Goal: Task Accomplishment & Management: Manage account settings

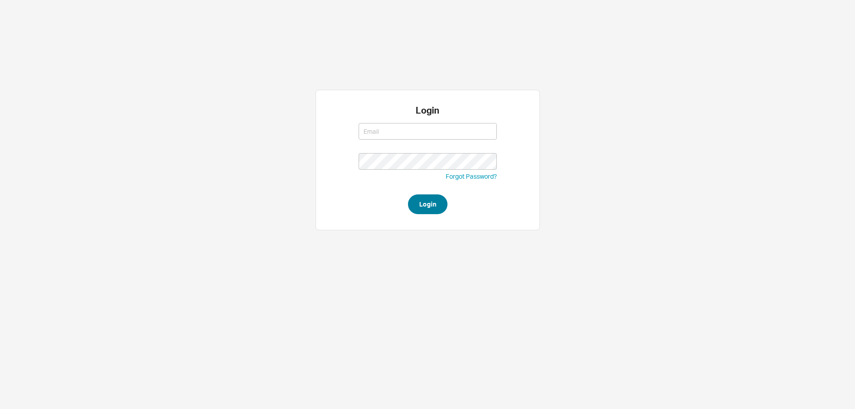
type input "westher@homeandstone.com"
click at [428, 196] on button "Login" at bounding box center [427, 204] width 39 height 20
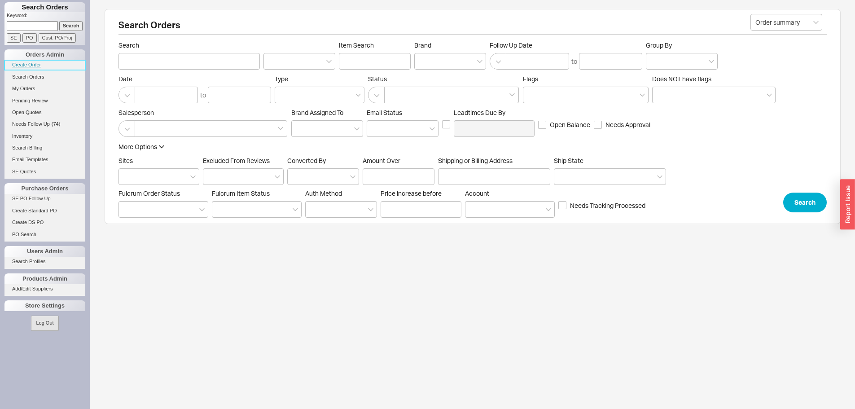
click at [31, 61] on link "Create Order" at bounding box center [44, 64] width 81 height 9
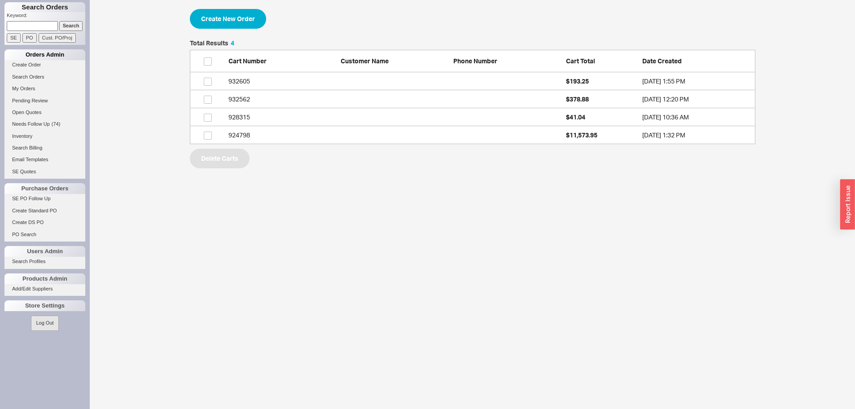
scroll to position [97, 559]
click at [241, 10] on button "Create New Order" at bounding box center [228, 19] width 76 height 20
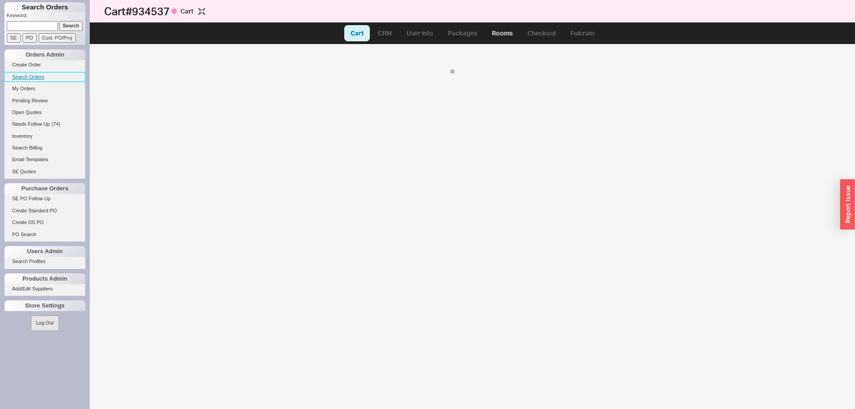
click at [37, 74] on link "Search Orders" at bounding box center [44, 76] width 81 height 9
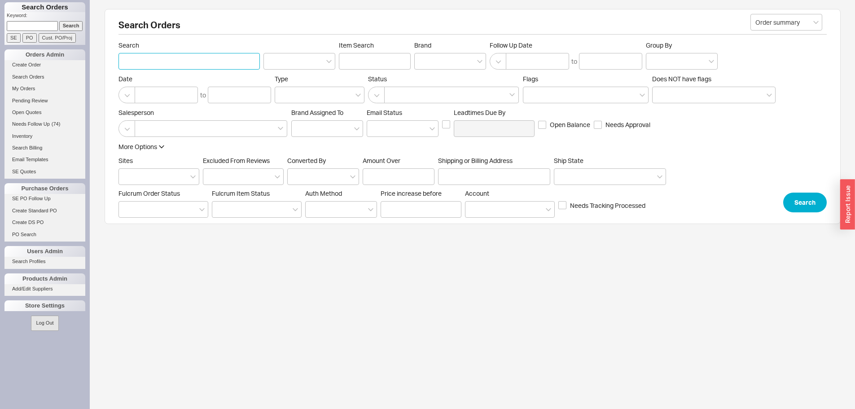
click at [186, 64] on input "Search" at bounding box center [188, 61] width 141 height 17
type input "elite"
click button "Search" at bounding box center [805, 202] width 44 height 20
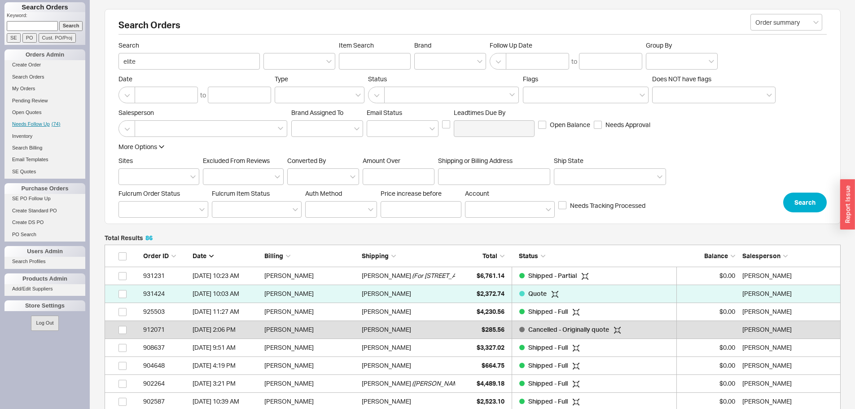
scroll to position [1559, 729]
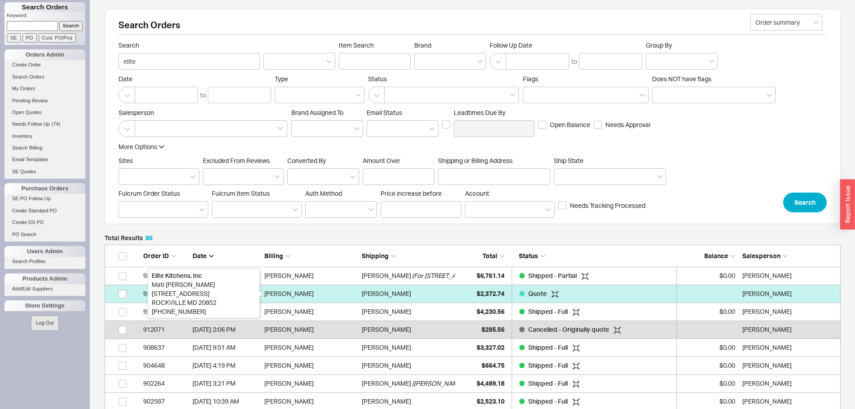
click at [283, 290] on div "[PERSON_NAME]" at bounding box center [310, 293] width 93 height 18
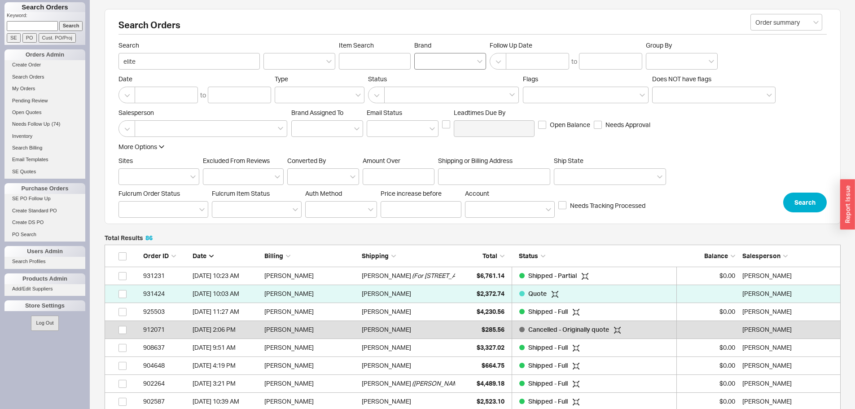
click at [454, 63] on div at bounding box center [450, 61] width 72 height 17
click at [425, 63] on input "Brand" at bounding box center [422, 61] width 6 height 10
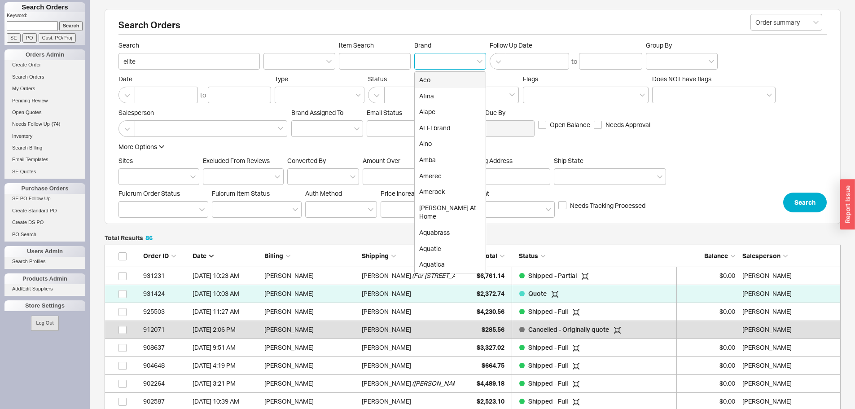
type input "h"
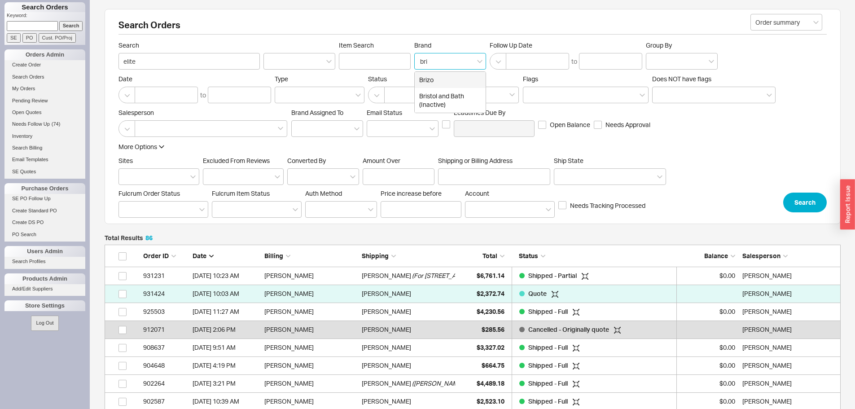
type input "briz"
click at [457, 79] on div "Brizo" at bounding box center [450, 80] width 71 height 16
type input "Brand"
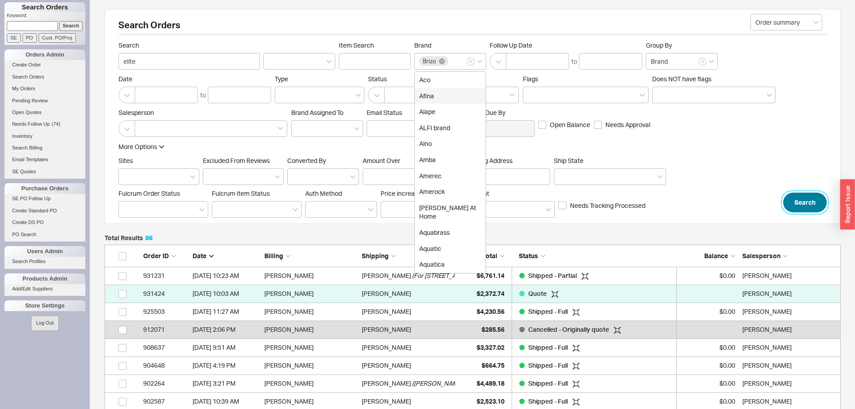
click at [812, 204] on button "Search" at bounding box center [805, 202] width 44 height 20
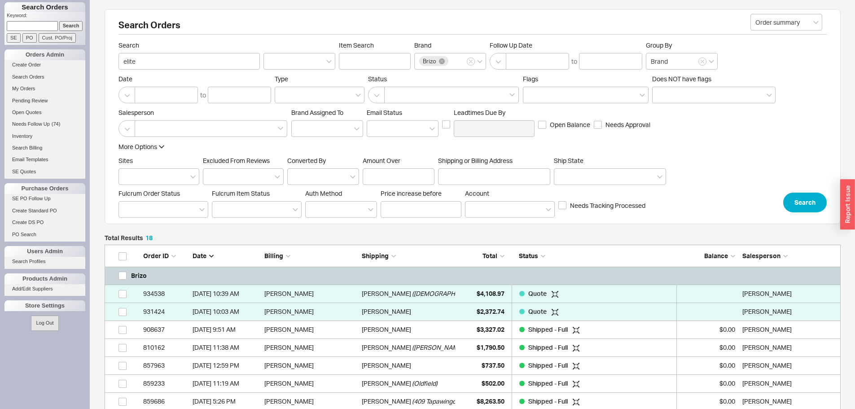
scroll to position [357, 729]
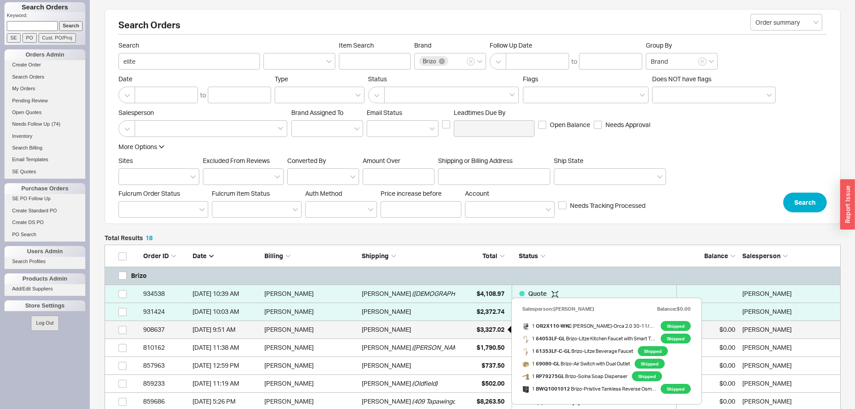
click at [498, 327] on span "$3,327.02" at bounding box center [490, 329] width 28 height 8
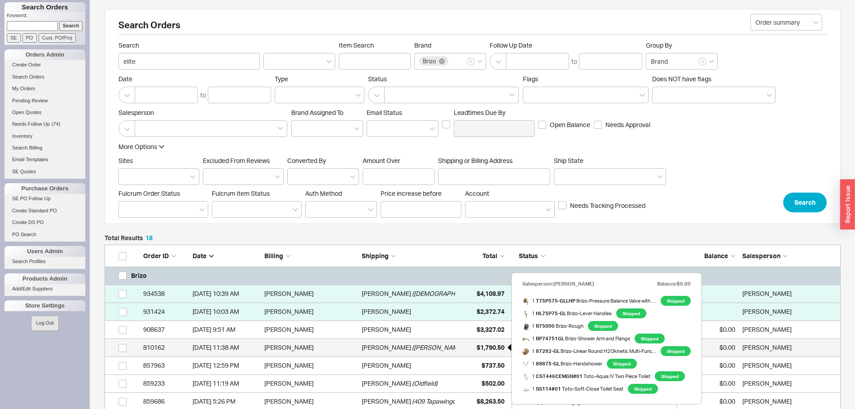
click at [479, 348] on span "$1,790.50" at bounding box center [490, 347] width 28 height 8
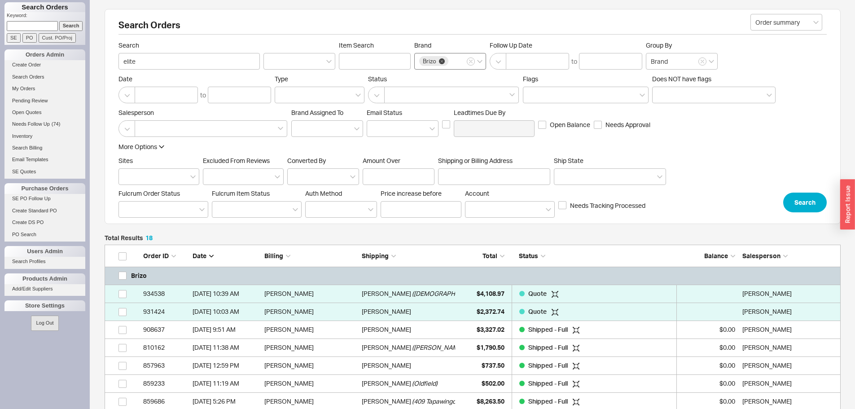
click at [443, 59] on icon at bounding box center [442, 61] width 6 height 6
click at [450, 59] on input "Brand Brizo" at bounding box center [453, 61] width 6 height 10
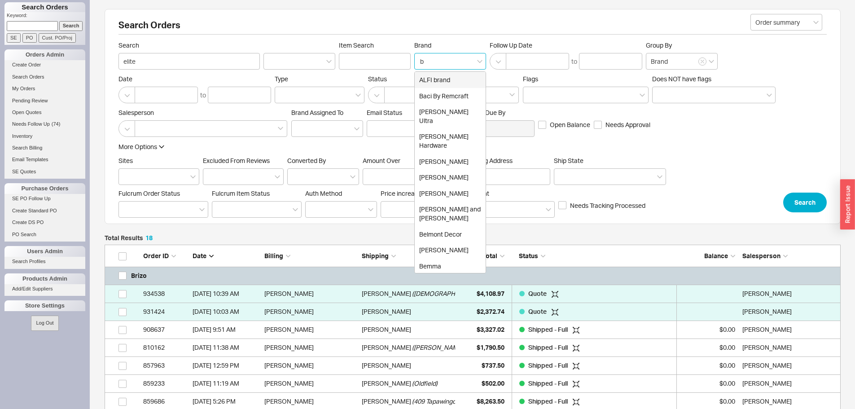
type input "bl"
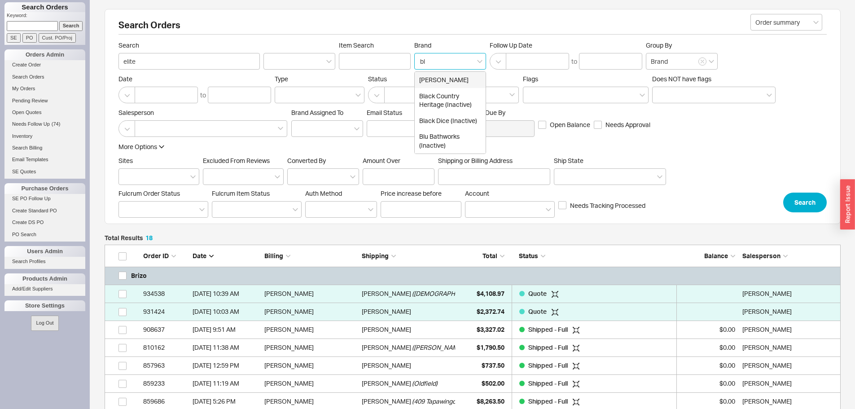
click at [423, 82] on div "Blanco" at bounding box center [450, 80] width 71 height 16
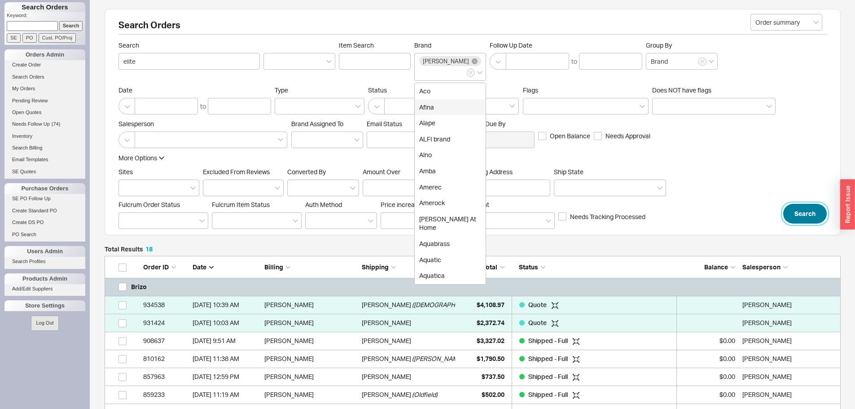
click at [804, 208] on button "Search" at bounding box center [805, 214] width 44 height 20
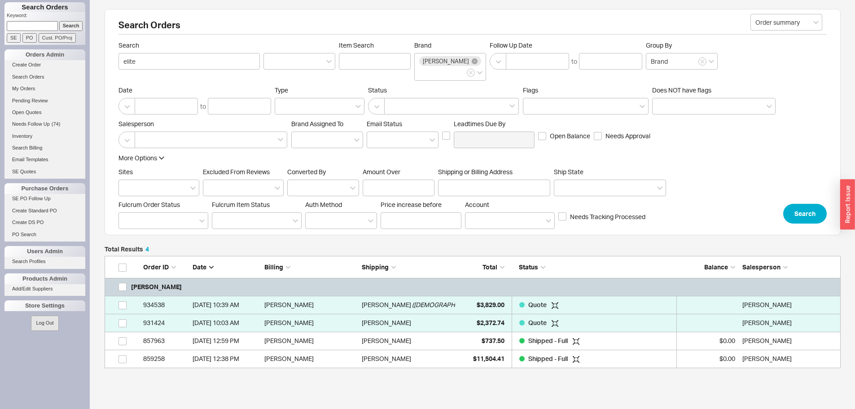
scroll to position [105, 729]
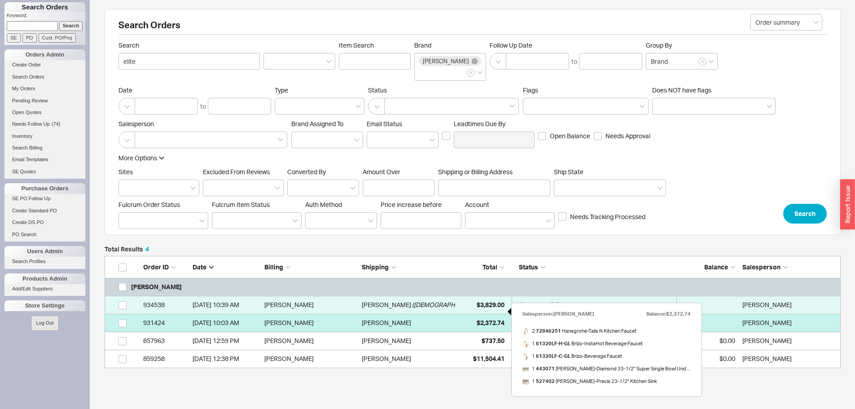
click at [498, 319] on span "$2,372.74" at bounding box center [490, 323] width 28 height 8
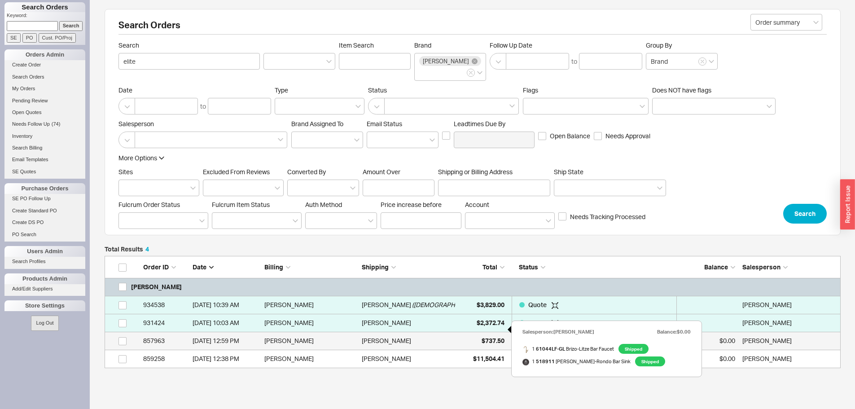
click at [486, 336] on span "$737.50" at bounding box center [492, 340] width 23 height 8
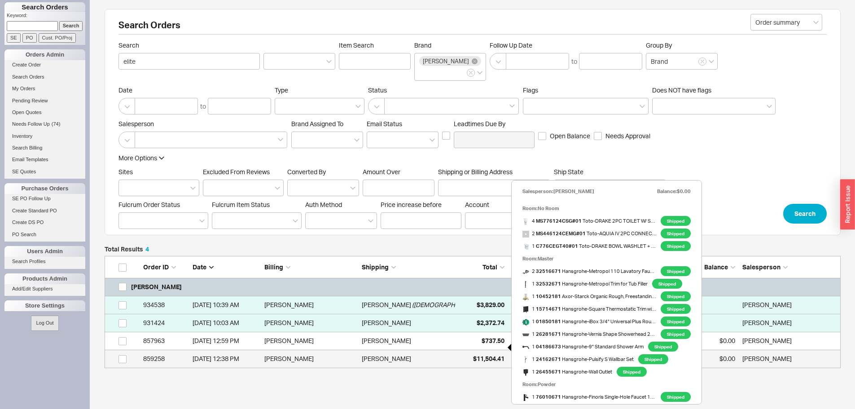
click at [490, 354] on span "$11,504.41" at bounding box center [488, 358] width 31 height 8
click at [489, 352] on div "$11,504.41" at bounding box center [481, 358] width 45 height 18
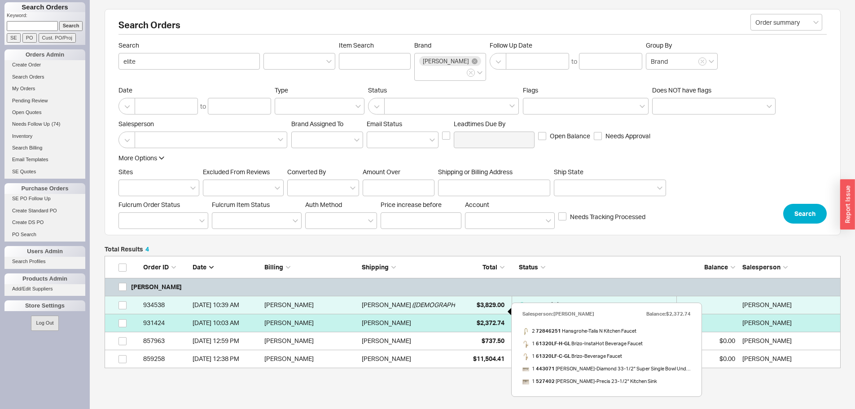
click at [494, 319] on span "$2,372.74" at bounding box center [490, 323] width 28 height 8
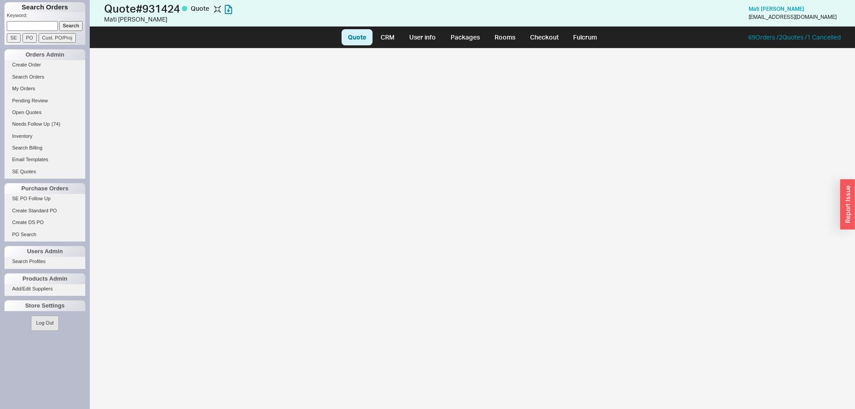
select select "LOW"
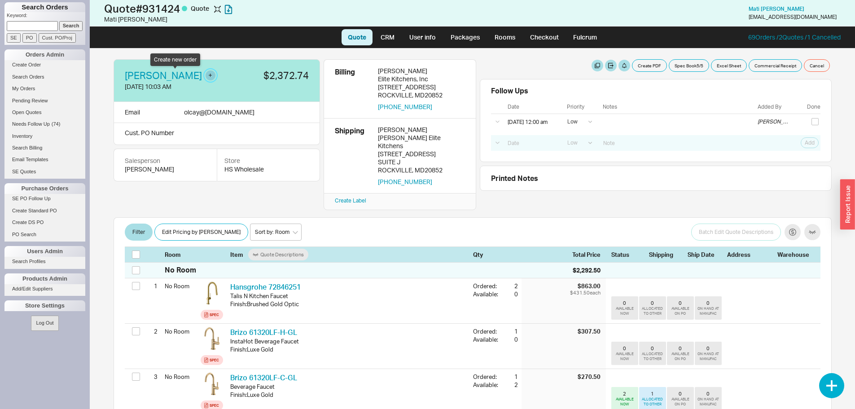
click at [205, 74] on button "button" at bounding box center [210, 75] width 10 height 10
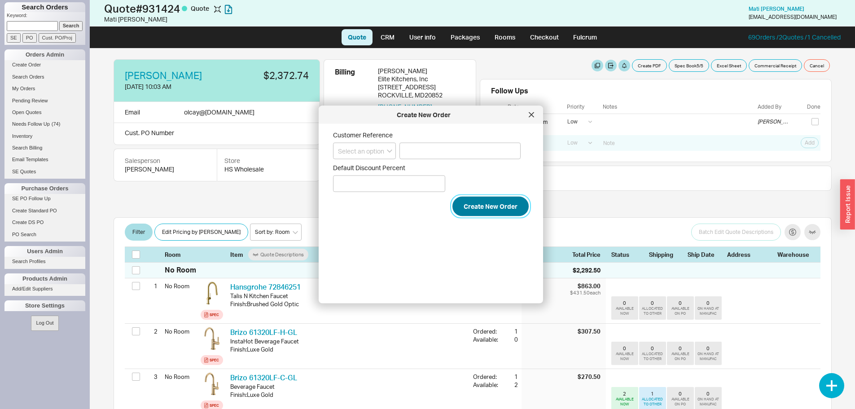
click at [486, 209] on button "Create New Order" at bounding box center [490, 206] width 76 height 20
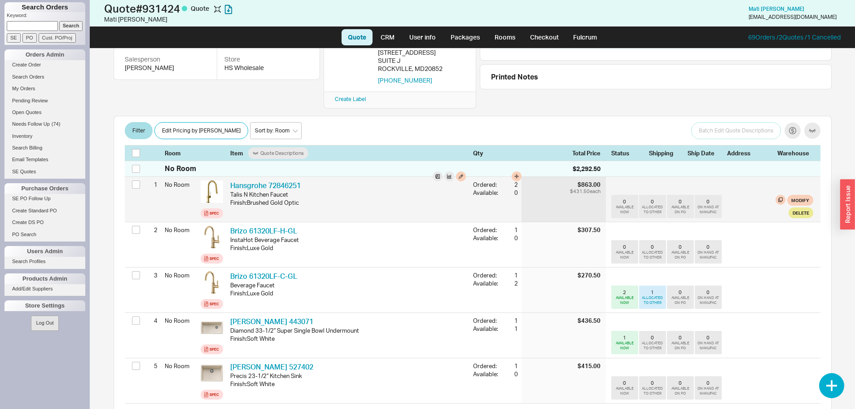
scroll to position [135, 0]
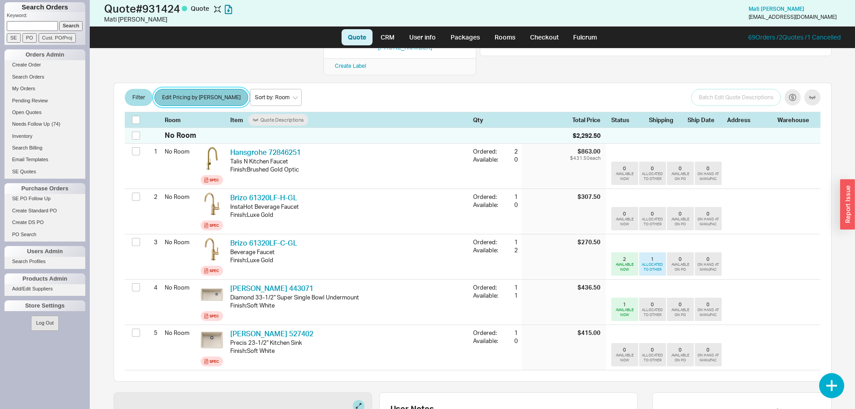
click at [191, 90] on button "Edit Pricing by [PERSON_NAME]" at bounding box center [201, 97] width 94 height 17
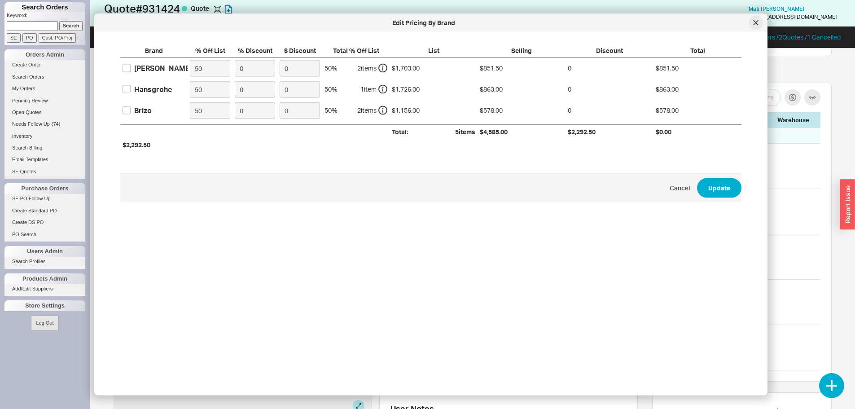
click at [755, 23] on icon at bounding box center [755, 22] width 4 height 4
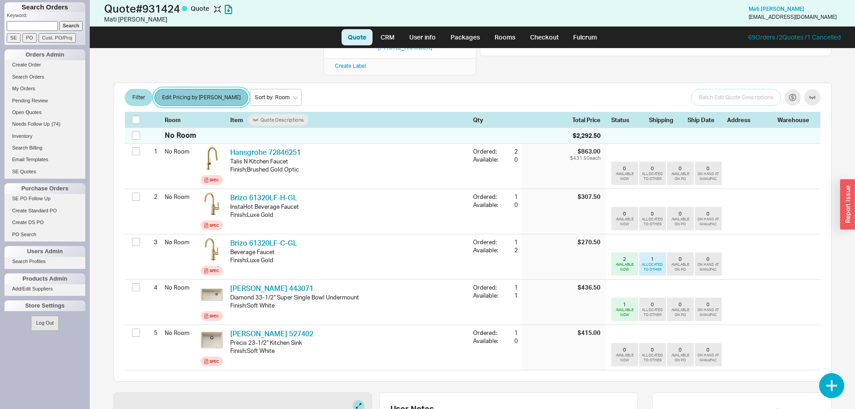
click at [194, 94] on button "Edit Pricing by [PERSON_NAME]" at bounding box center [201, 97] width 94 height 17
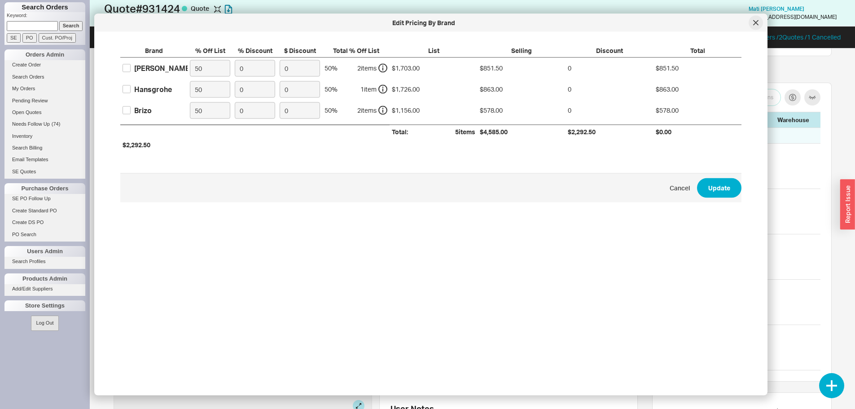
click at [753, 18] on div at bounding box center [755, 23] width 14 height 14
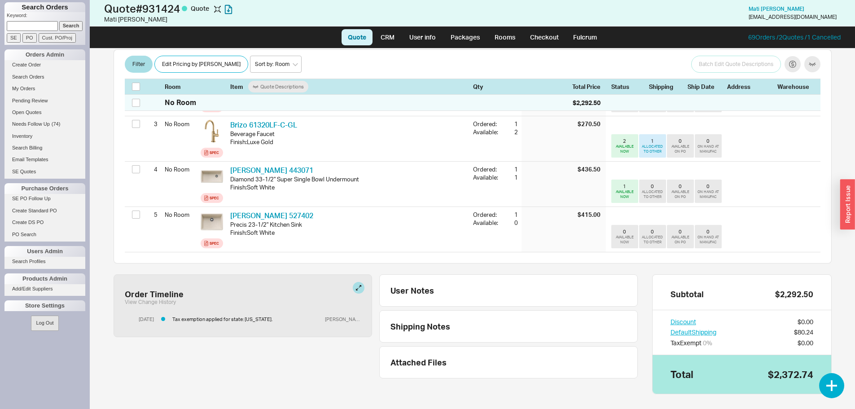
scroll to position [261, 0]
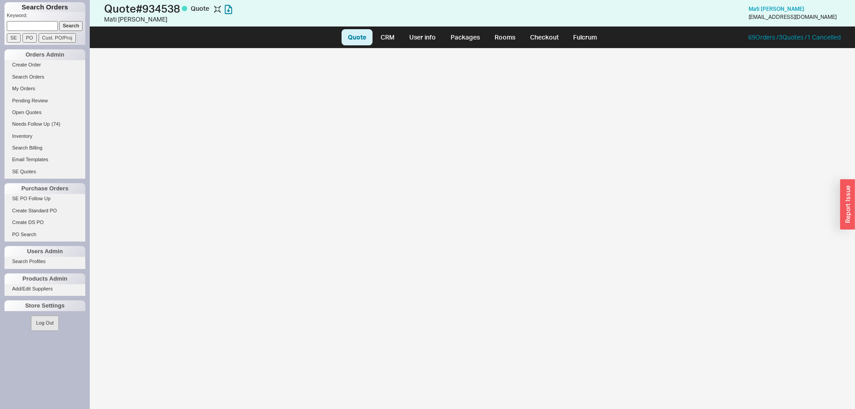
select select "LOW"
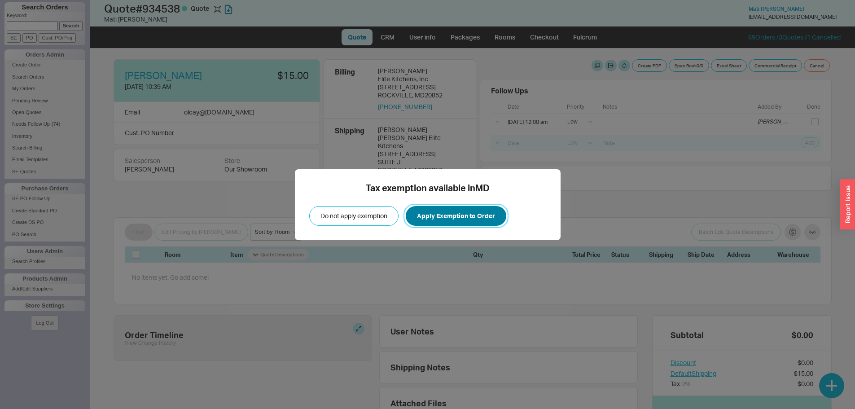
click at [470, 213] on button "Apply Exemption to Order" at bounding box center [456, 216] width 100 height 20
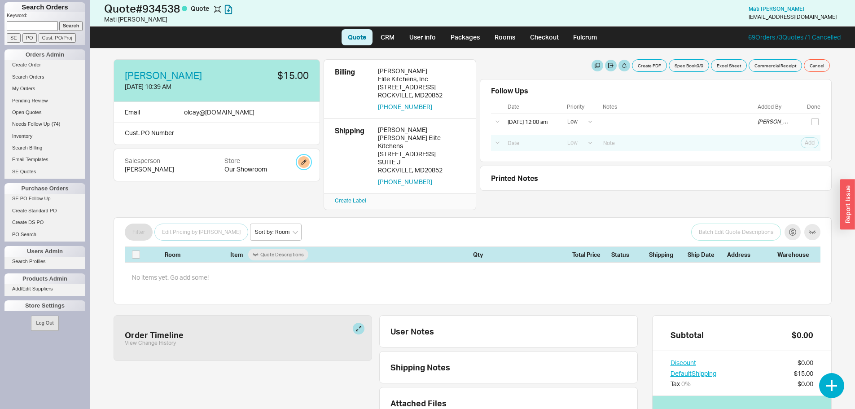
click at [305, 160] on button "button" at bounding box center [304, 162] width 12 height 12
click at [297, 191] on select "Home and Stone Site HS Display Orders HS Wholesale Our Showroom" at bounding box center [269, 196] width 85 height 17
select select "14"
click at [227, 188] on select "Home and Stone Site HS Display Orders HS Wholesale Our Showroom" at bounding box center [269, 196] width 85 height 17
click at [300, 218] on button "Update" at bounding box center [299, 218] width 26 height 13
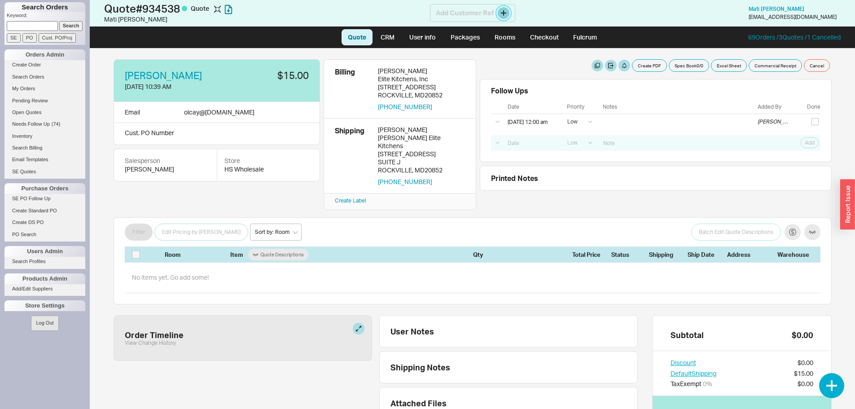
click at [499, 13] on button at bounding box center [504, 13] width 12 height 12
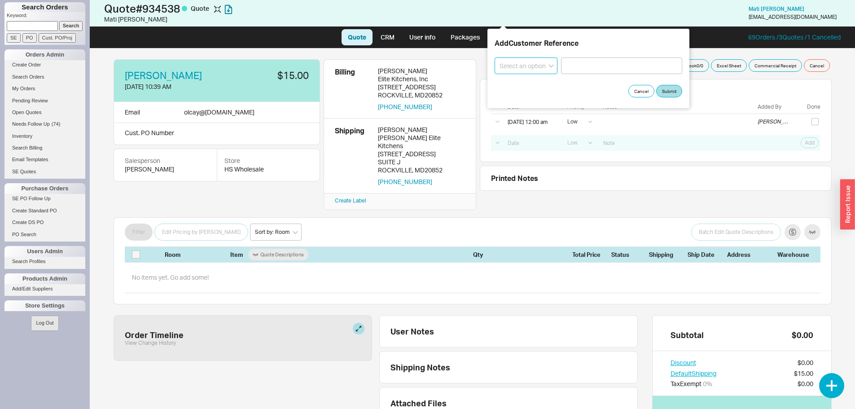
click at [534, 65] on select "Select an option PO Number Project Name" at bounding box center [525, 65] width 63 height 17
select select "PO Number"
click at [494, 57] on select "Select an option PO Number Project Name" at bounding box center [525, 65] width 63 height 17
paste input "Dayanim"
type input "Dayanim"
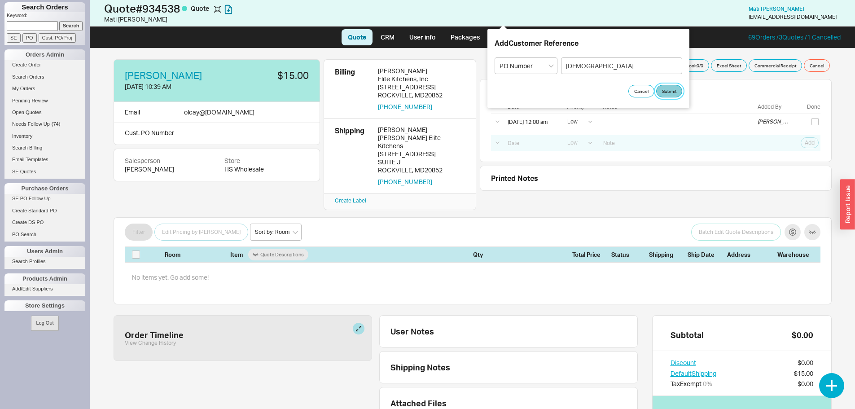
click at [670, 87] on button "Submit" at bounding box center [669, 91] width 26 height 13
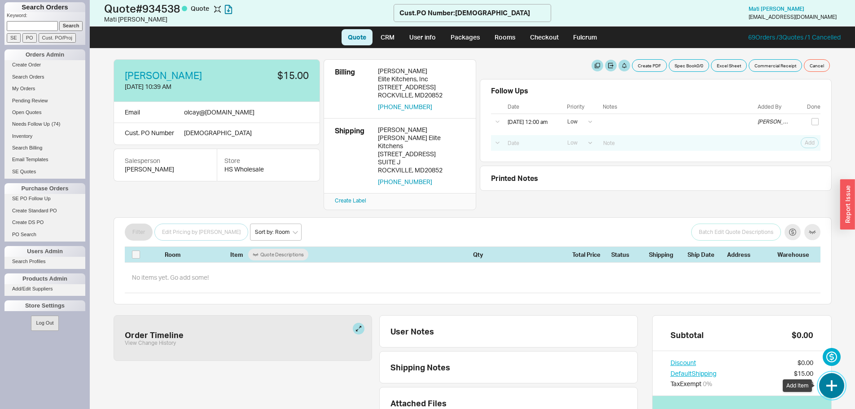
click at [827, 384] on button "button" at bounding box center [831, 385] width 25 height 25
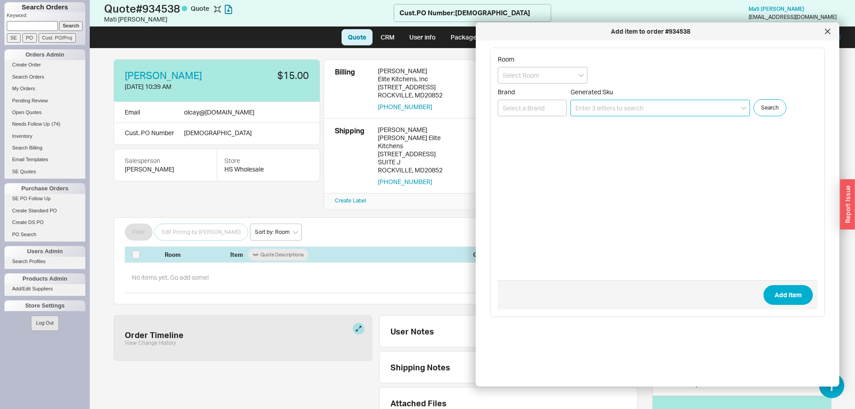
paste input "443071"
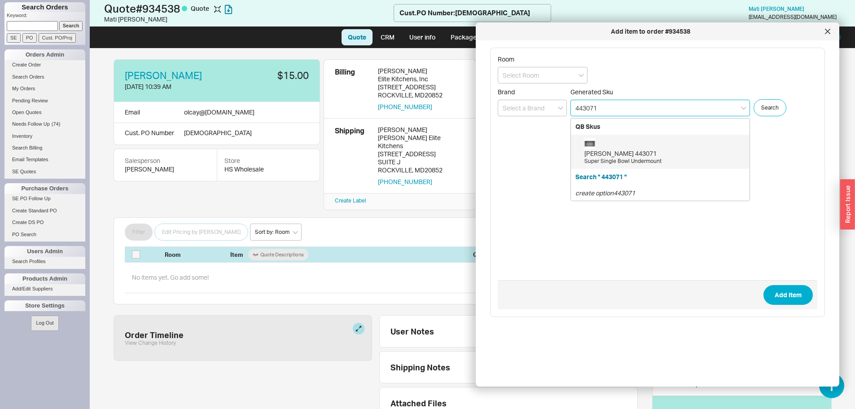
click at [642, 157] on div "Super Single Bowl Undermount" at bounding box center [664, 161] width 161 height 8
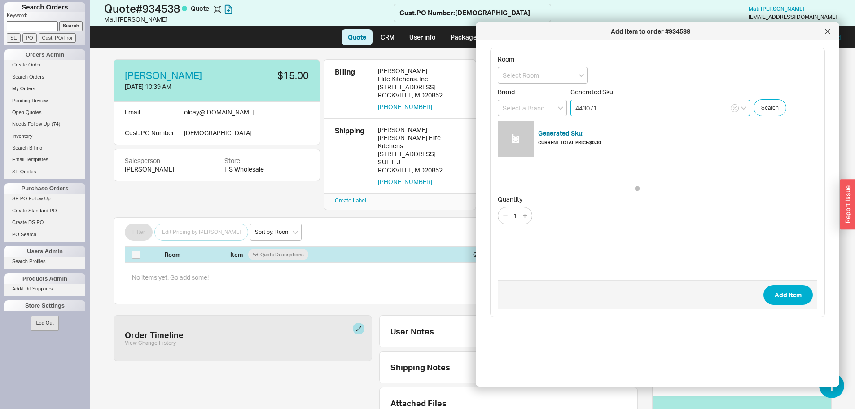
type input "443071"
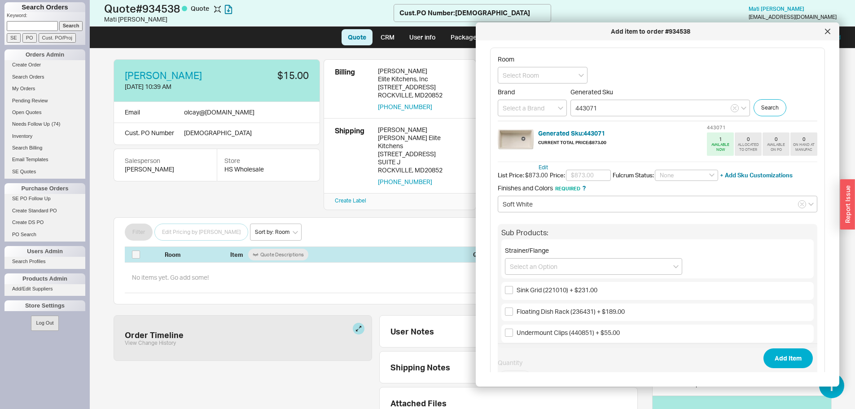
scroll to position [52, 0]
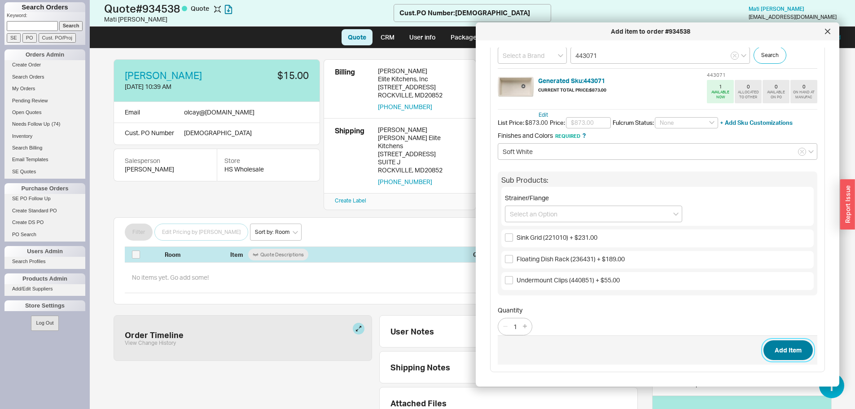
click at [788, 351] on button "Add Item" at bounding box center [787, 350] width 49 height 20
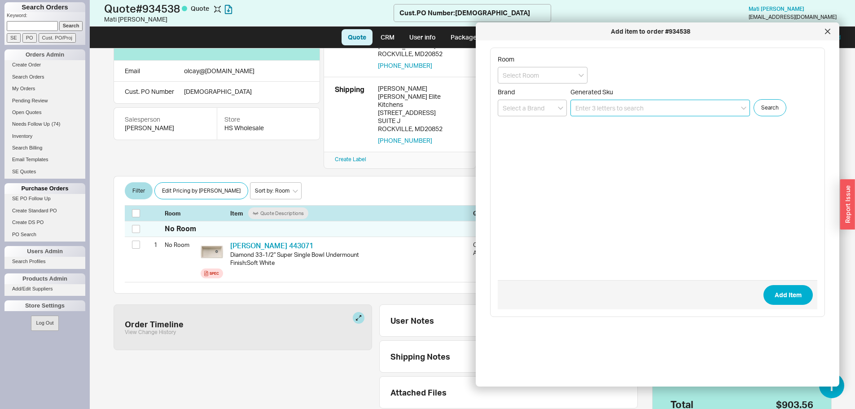
scroll to position [64, 0]
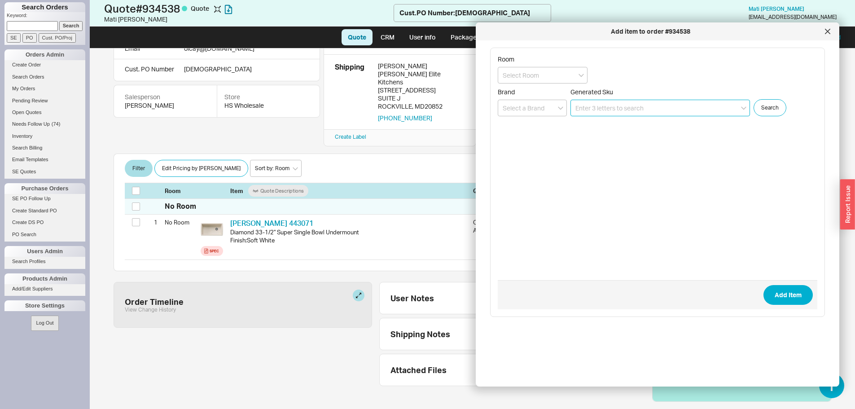
paste input "527402"
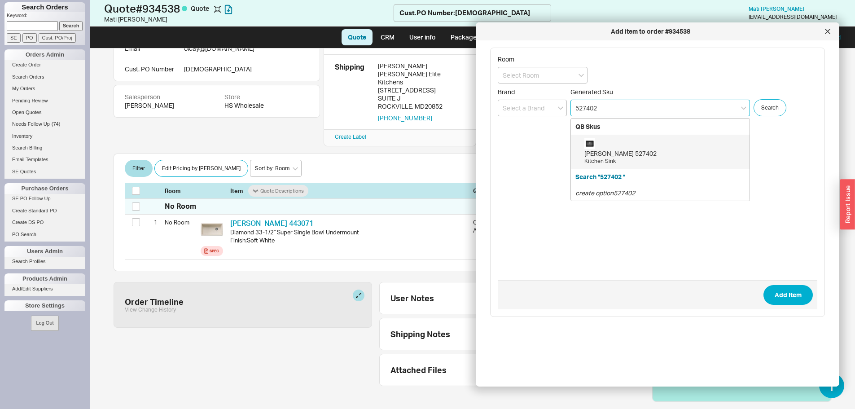
click at [647, 157] on div "Kitchen Sink" at bounding box center [664, 161] width 161 height 8
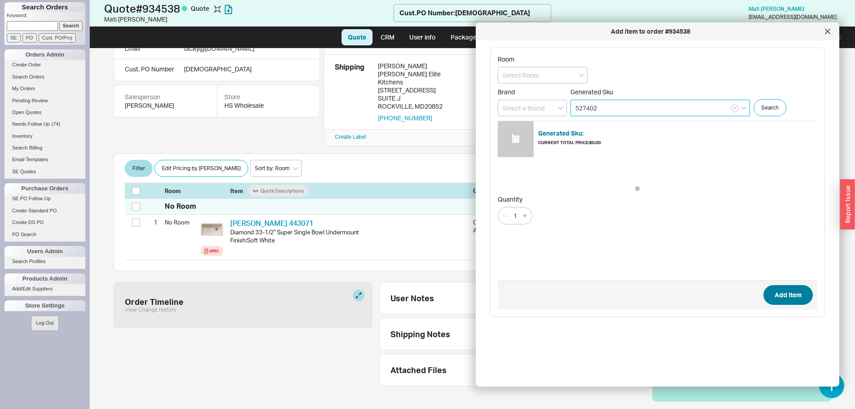
type input "527402"
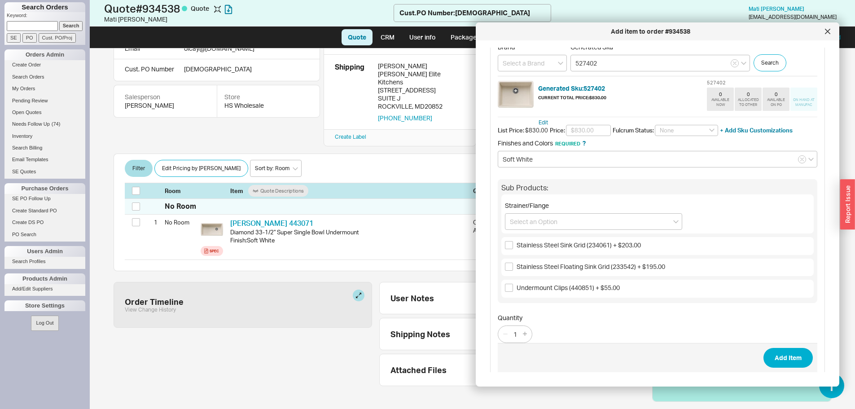
scroll to position [52, 0]
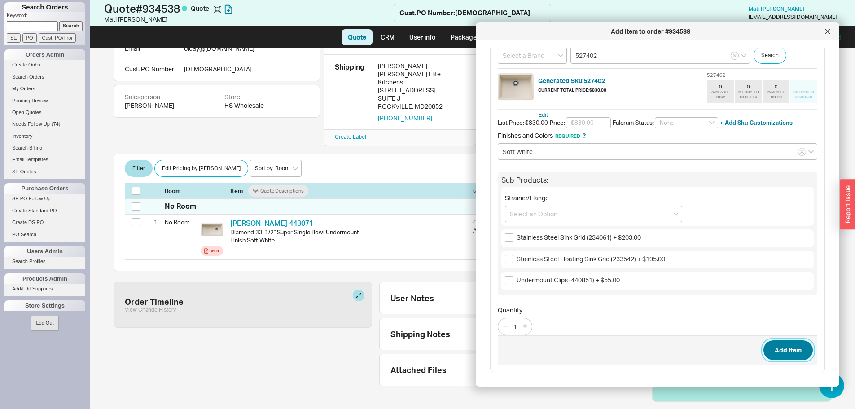
click at [779, 350] on button "Add Item" at bounding box center [787, 350] width 49 height 20
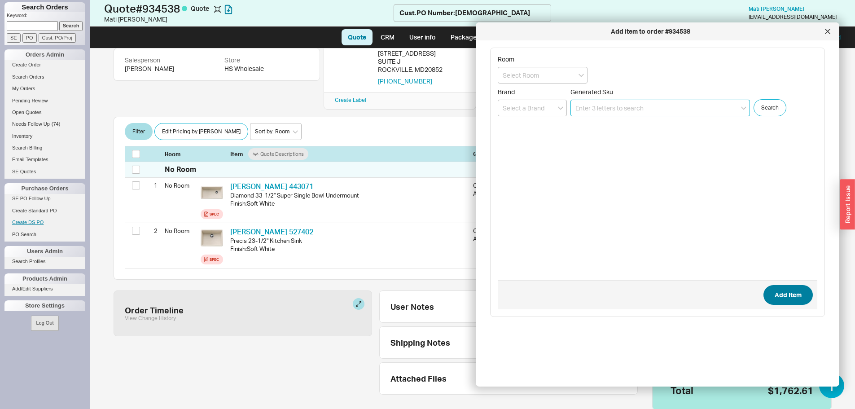
scroll to position [109, 0]
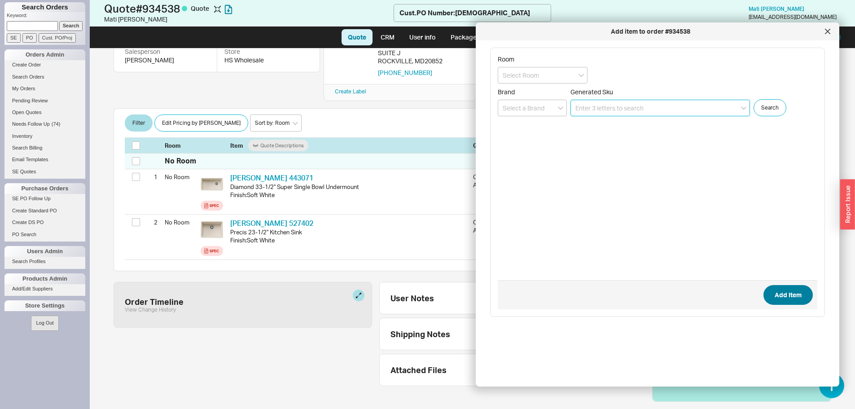
paste input "61320LF-C-GL"
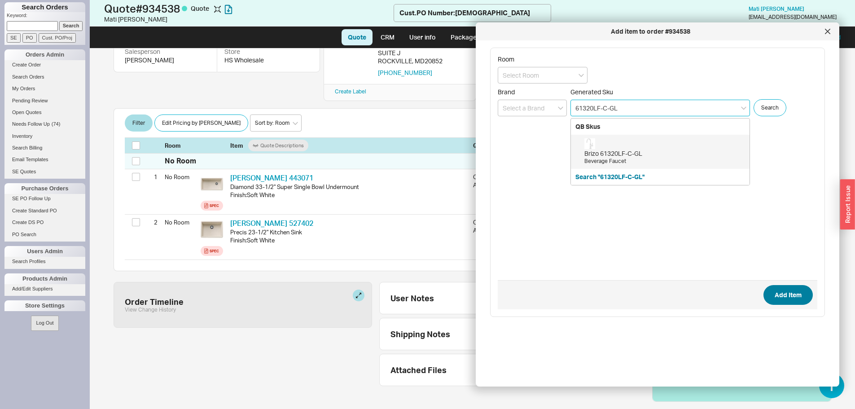
click at [634, 160] on div "Beverage Faucet" at bounding box center [664, 161] width 161 height 8
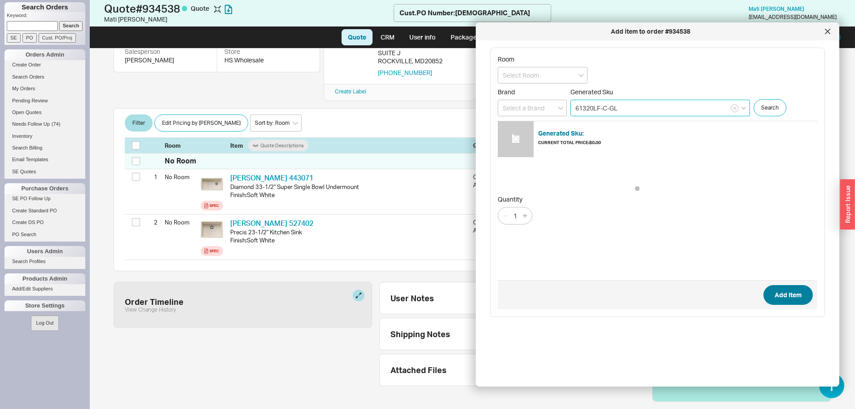
type input "61320LF-C-GL"
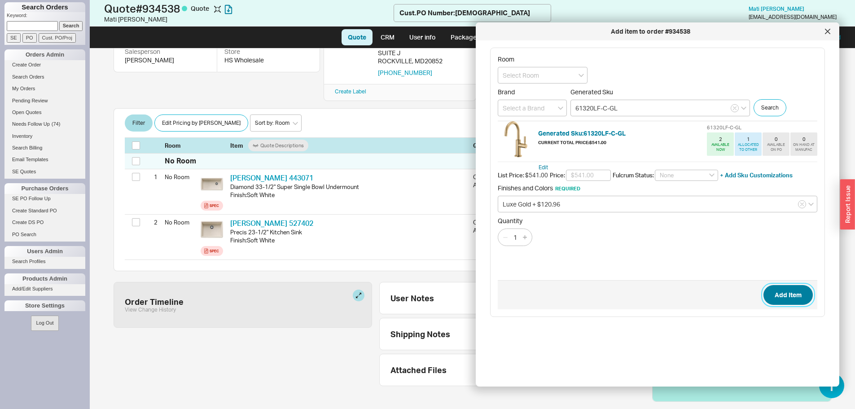
click at [772, 299] on button "Add Item" at bounding box center [787, 295] width 49 height 20
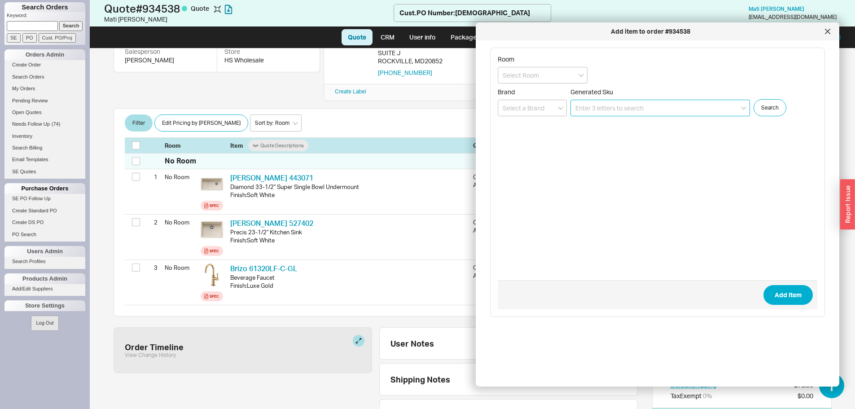
scroll to position [154, 0]
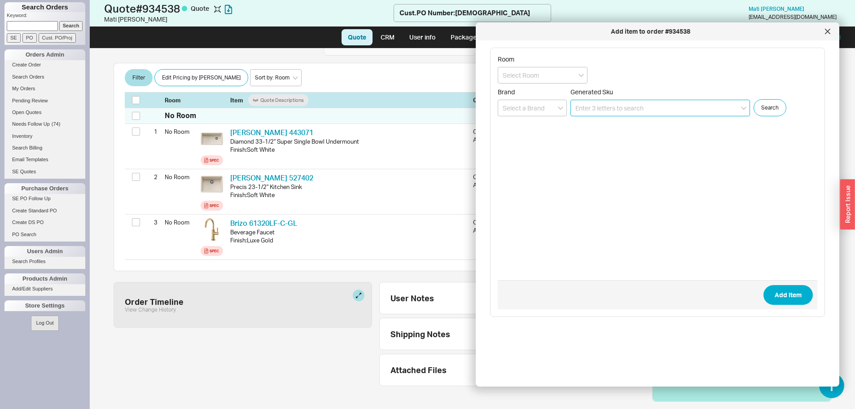
paste input "72846251"
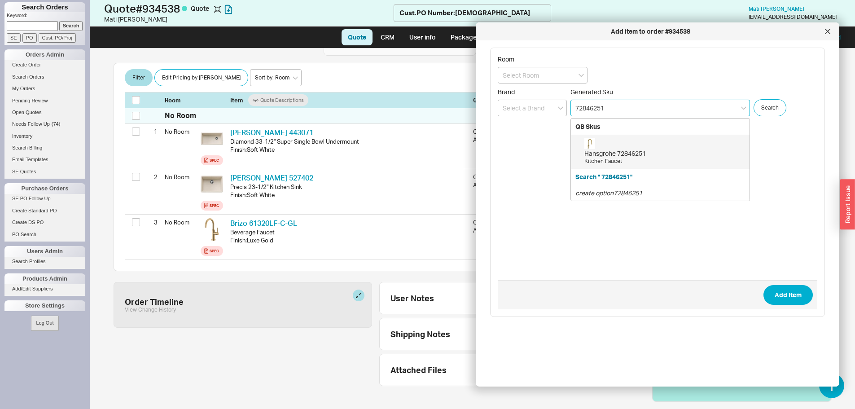
click at [619, 143] on div "Hansgrohe 72846251 Kitchen Faucet" at bounding box center [664, 151] width 161 height 27
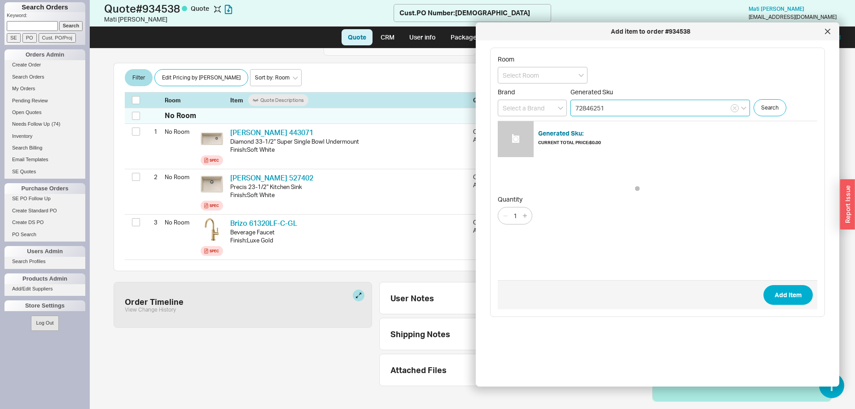
type input "72846251"
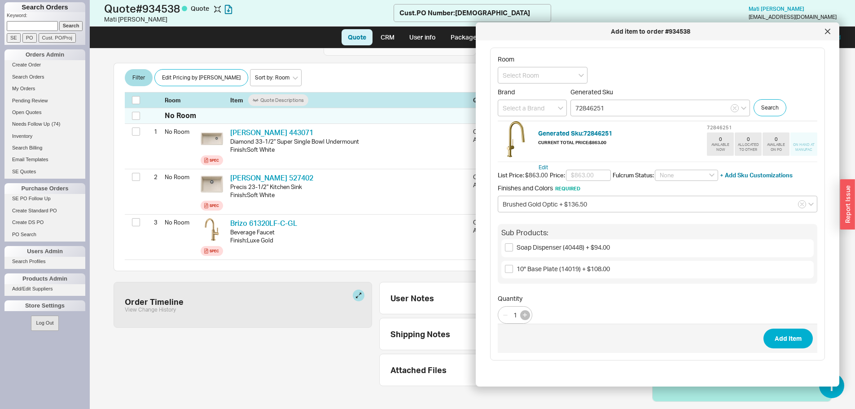
click at [523, 314] on icon "button" at bounding box center [525, 315] width 4 height 4
type input "2"
click at [770, 345] on button "Add Item" at bounding box center [787, 338] width 49 height 20
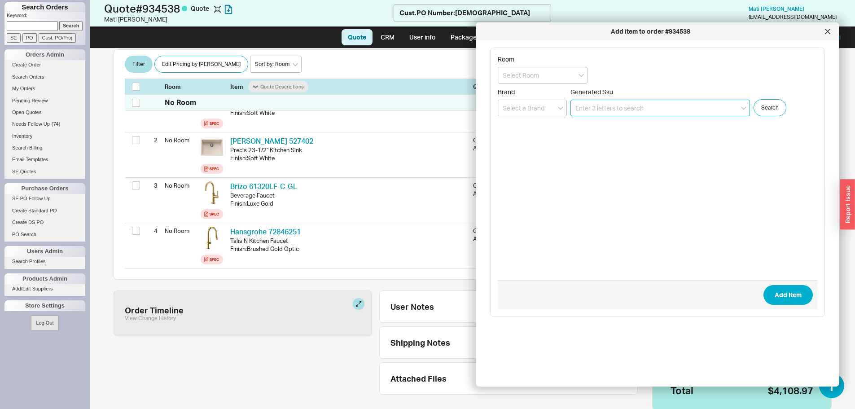
scroll to position [200, 0]
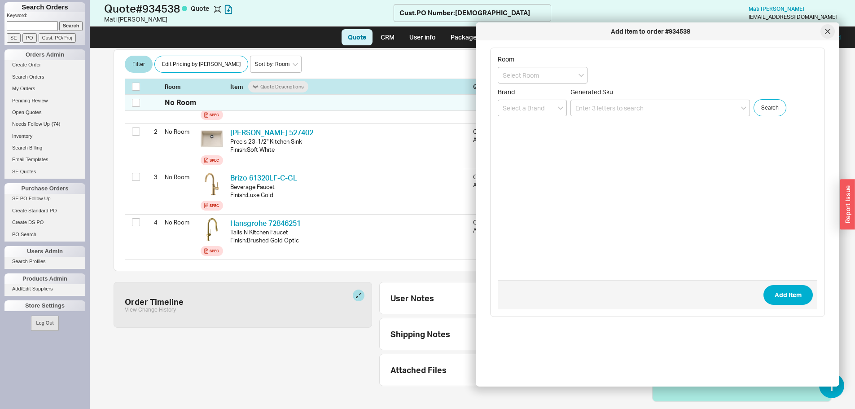
click at [829, 28] on div at bounding box center [827, 31] width 14 height 14
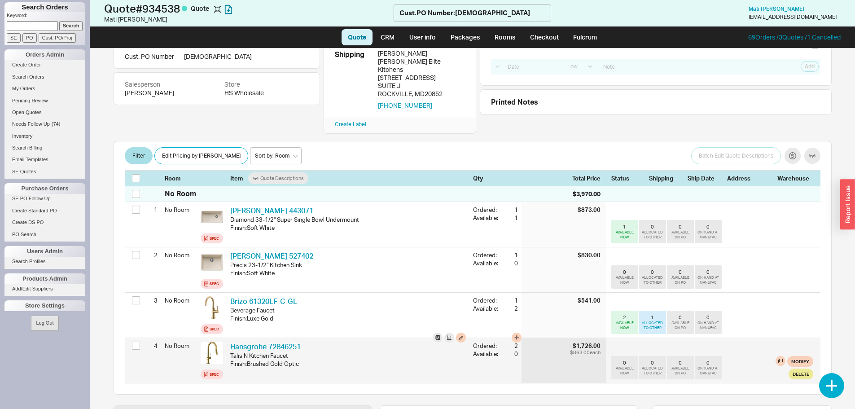
scroll to position [90, 0]
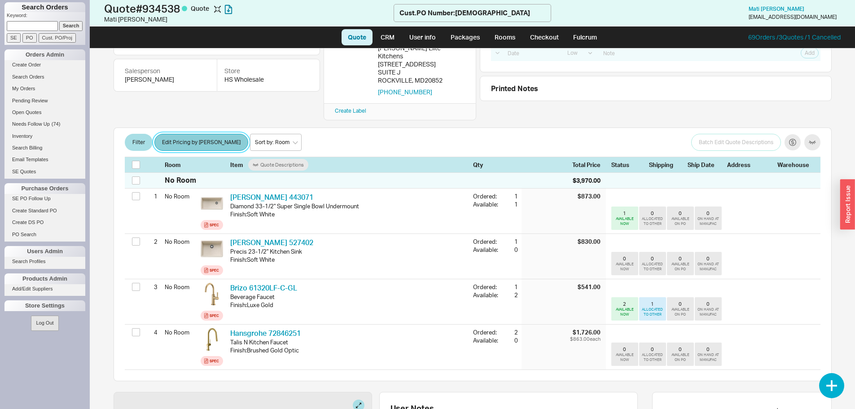
click at [206, 134] on button "Edit Pricing by [PERSON_NAME]" at bounding box center [201, 142] width 94 height 17
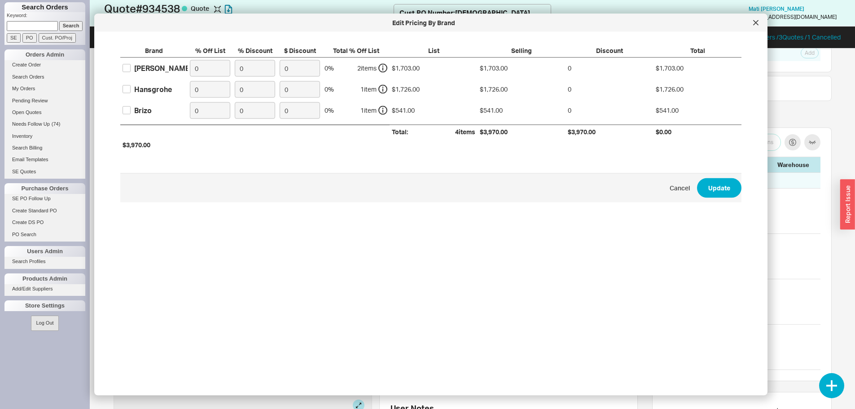
click at [131, 109] on label "Brizo" at bounding box center [136, 110] width 29 height 10
click at [131, 109] on input "Brizo" at bounding box center [126, 110] width 8 height 8
checkbox input "true"
drag, startPoint x: 218, startPoint y: 107, endPoint x: 189, endPoint y: 108, distance: 28.7
click at [189, 108] on label "0" at bounding box center [210, 110] width 45 height 21
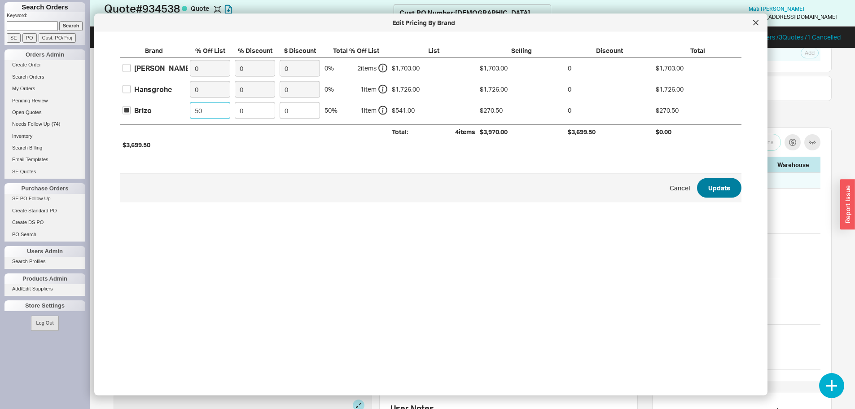
type input "50"
click at [715, 191] on button "Update" at bounding box center [719, 188] width 44 height 20
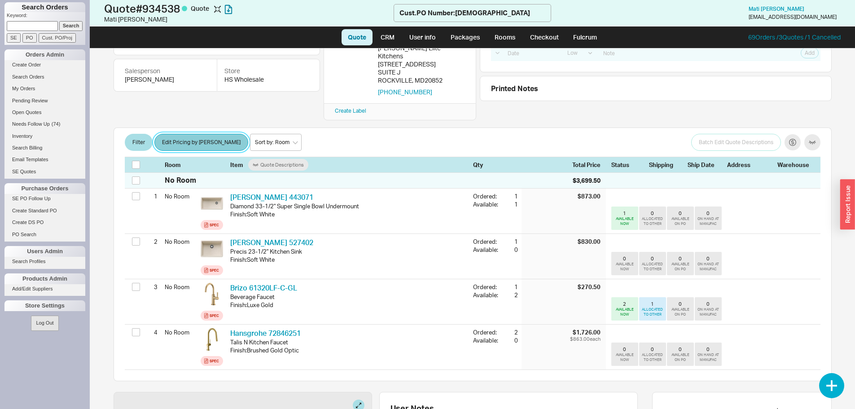
click at [170, 138] on button "Edit Pricing by [PERSON_NAME]" at bounding box center [201, 142] width 94 height 17
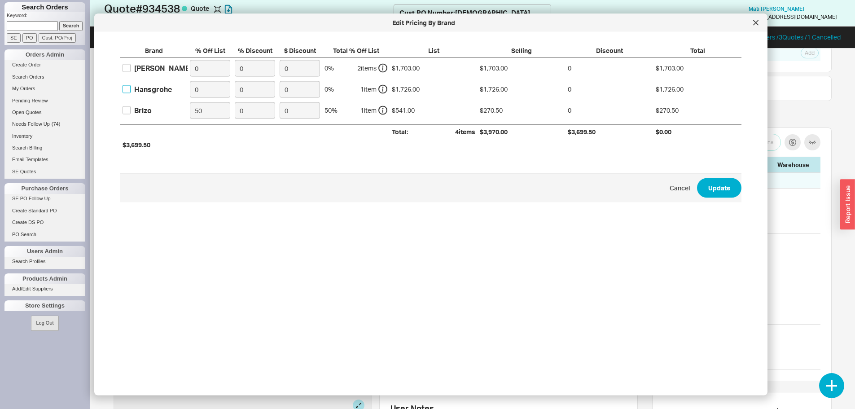
click at [127, 86] on input "Hansgrohe" at bounding box center [126, 89] width 8 height 8
checkbox input "true"
drag, startPoint x: 225, startPoint y: 89, endPoint x: 188, endPoint y: 83, distance: 37.3
click at [190, 86] on input "0" at bounding box center [210, 89] width 40 height 17
type input "50"
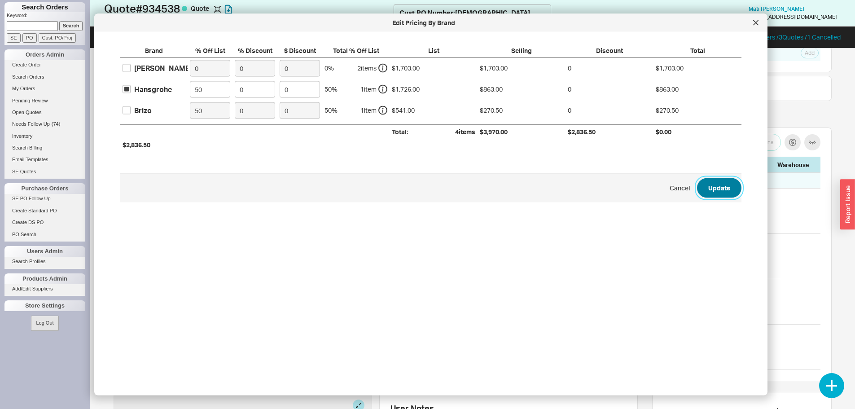
click at [698, 192] on button "Update" at bounding box center [719, 188] width 44 height 20
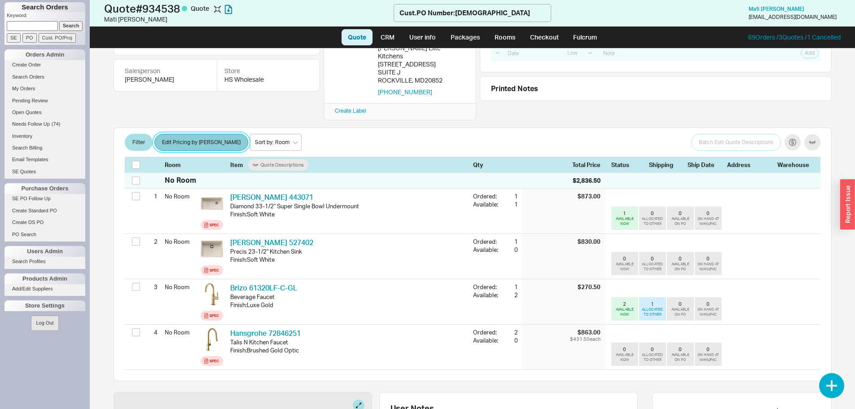
click at [209, 134] on button "Edit Pricing by [PERSON_NAME]" at bounding box center [201, 142] width 94 height 17
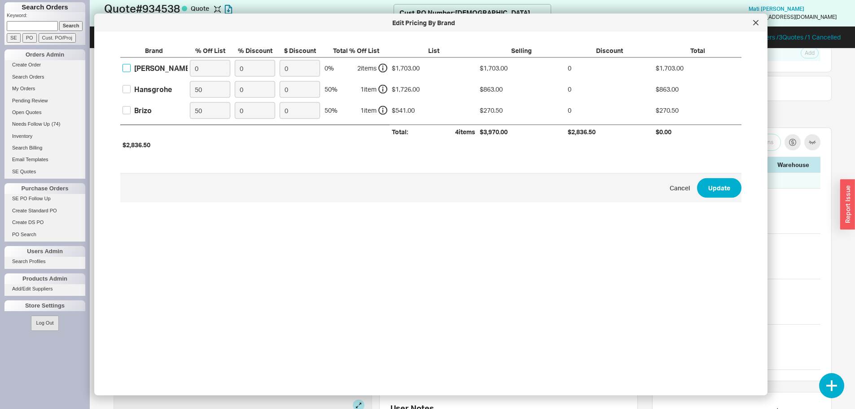
click at [126, 66] on input "Blanco" at bounding box center [126, 68] width 8 height 8
checkbox input "true"
drag, startPoint x: 210, startPoint y: 65, endPoint x: 175, endPoint y: 63, distance: 36.0
click at [0, 0] on div "Blanco 0 0 0 0 % 2 item s $1,703.00 $1,703.00 0 $1,703.00" at bounding box center [0, 0] width 0 height 0
type input "50"
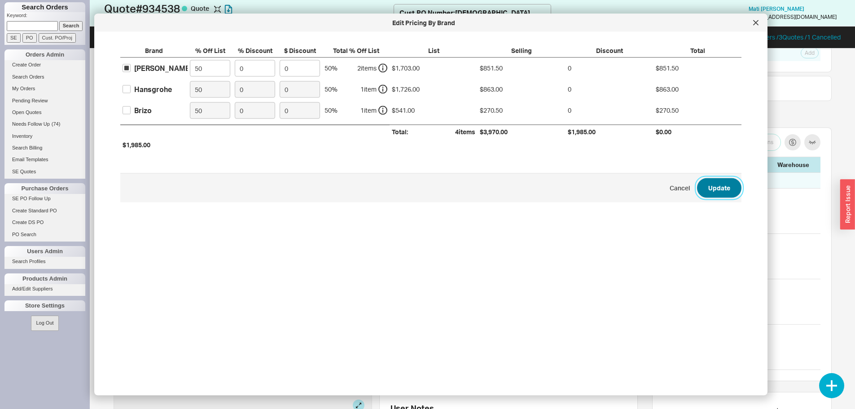
click at [705, 189] on button "Update" at bounding box center [719, 188] width 44 height 20
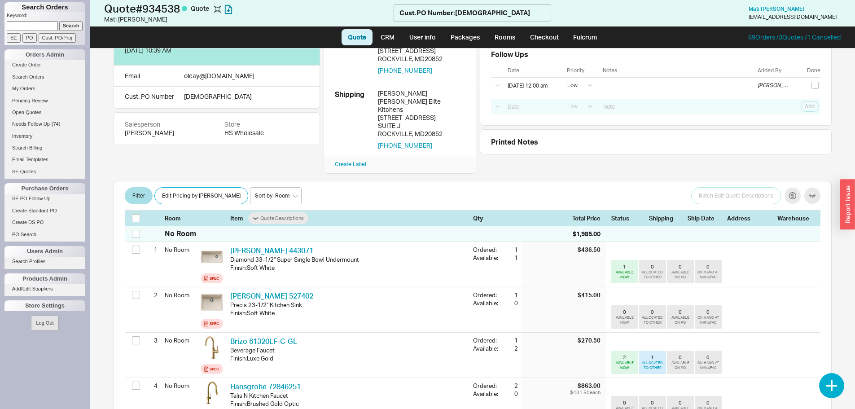
scroll to position [0, 0]
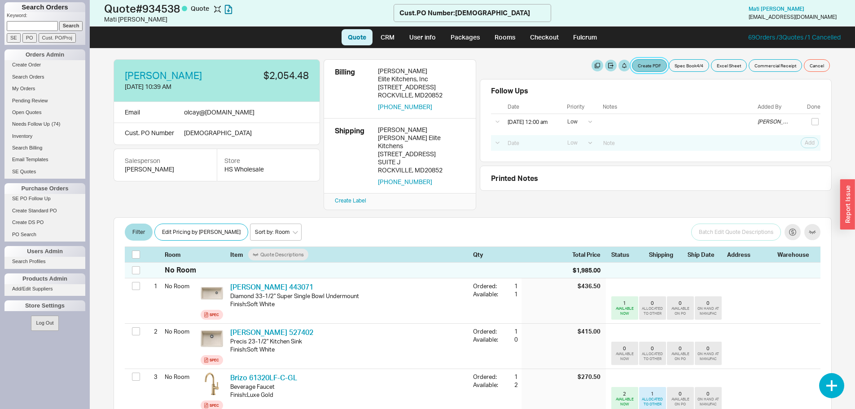
click at [646, 66] on button "Create PDF" at bounding box center [649, 65] width 35 height 13
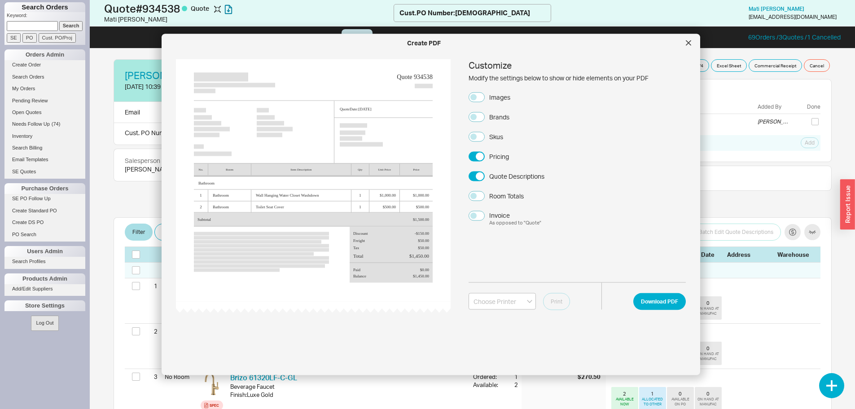
click at [470, 91] on div "Customize Modify the settings below to show or hide elements on your PDF Images…" at bounding box center [576, 142] width 217 height 167
click at [477, 95] on button "Images" at bounding box center [476, 97] width 16 height 10
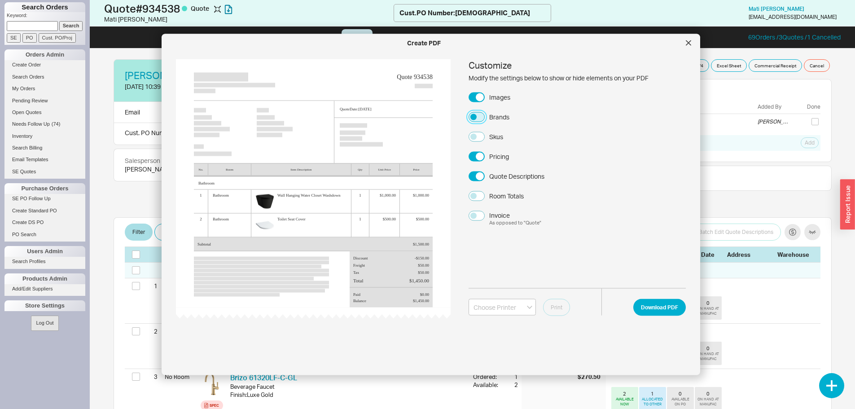
click at [482, 116] on button "Brands" at bounding box center [476, 117] width 16 height 10
click at [478, 143] on div "Customize Modify the settings below to show or hide elements on your PDF Images…" at bounding box center [576, 142] width 217 height 167
click at [477, 137] on button "Skus" at bounding box center [476, 136] width 16 height 10
click at [479, 175] on button "Quote Descriptions" at bounding box center [476, 176] width 16 height 10
click at [637, 307] on button "Download PDF" at bounding box center [659, 306] width 52 height 17
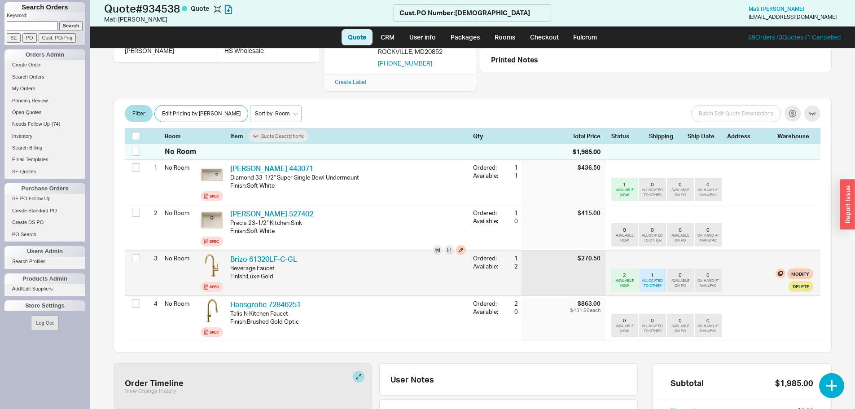
scroll to position [135, 0]
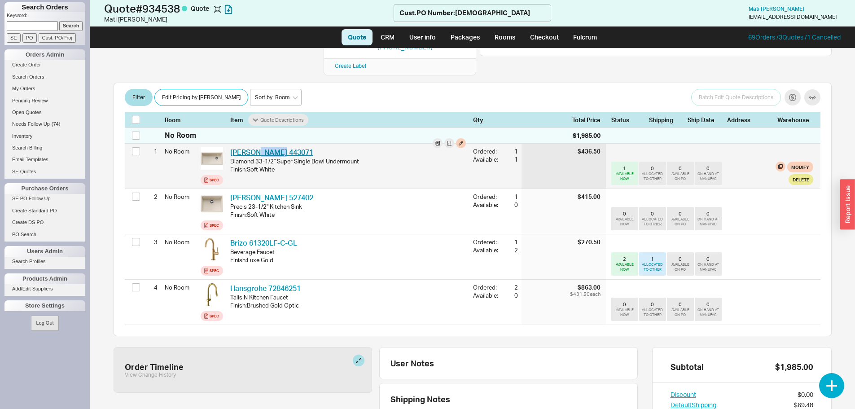
drag, startPoint x: 288, startPoint y: 143, endPoint x: 256, endPoint y: 140, distance: 32.4
click at [256, 147] on div "Blanco 443071 BLN 443071" at bounding box center [348, 152] width 236 height 10
copy link "443071"
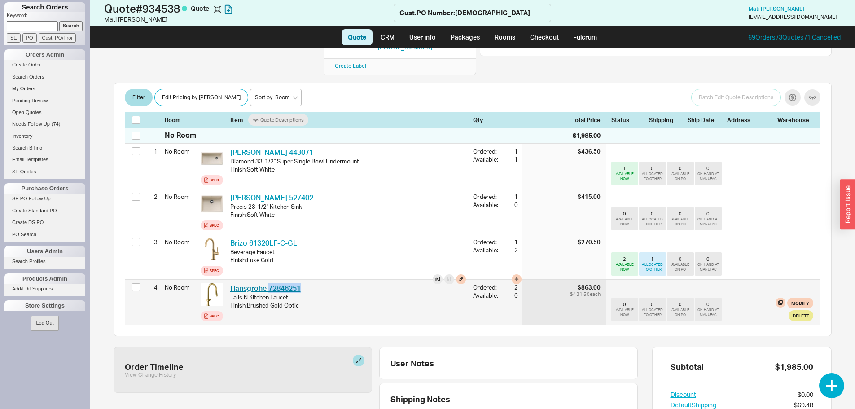
drag, startPoint x: 306, startPoint y: 278, endPoint x: 269, endPoint y: 279, distance: 36.8
click at [269, 283] on div "Hansgrohe 72846251 HGR 72846251" at bounding box center [348, 288] width 236 height 10
copy link "72846251"
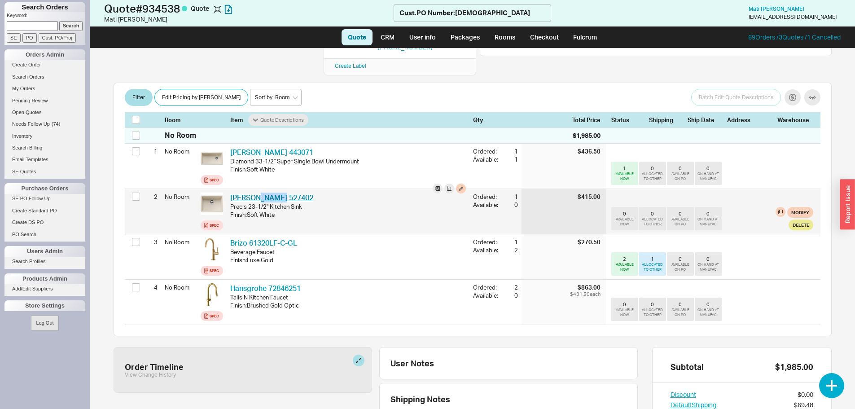
drag, startPoint x: 286, startPoint y: 183, endPoint x: 254, endPoint y: 188, distance: 32.1
click at [254, 189] on div "Blanco 527402 BLN 527402 Precis 23-1/2" Kitchen Sink Finish : Soft White" at bounding box center [348, 211] width 243 height 45
copy link "527402"
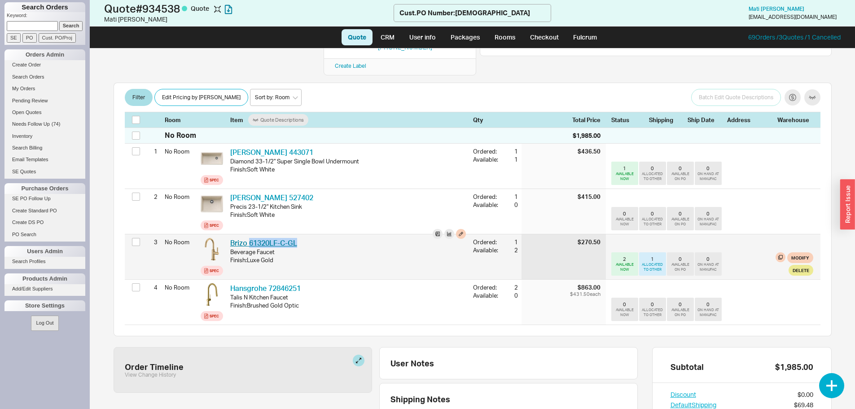
drag, startPoint x: 307, startPoint y: 231, endPoint x: 249, endPoint y: 230, distance: 57.4
click at [249, 238] on div "Brizo 61320LF-C-GL BZO 61320LF-C-GL" at bounding box center [348, 243] width 236 height 10
copy link "61320LF-C-GL"
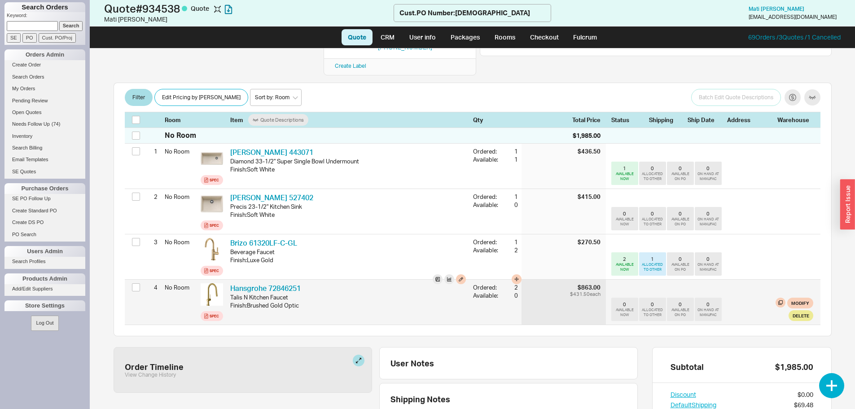
click at [315, 283] on div "Hansgrohe 72846251 HGR 72846251" at bounding box center [348, 288] width 236 height 10
drag, startPoint x: 311, startPoint y: 279, endPoint x: 286, endPoint y: 277, distance: 24.8
click at [284, 283] on div "Hansgrohe 72846251 HGR 72846251" at bounding box center [348, 288] width 236 height 10
copy div "72846251 HGR"
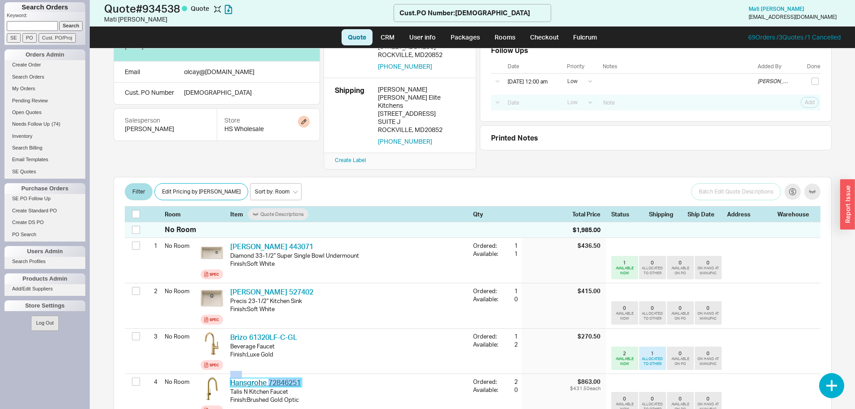
scroll to position [0, 0]
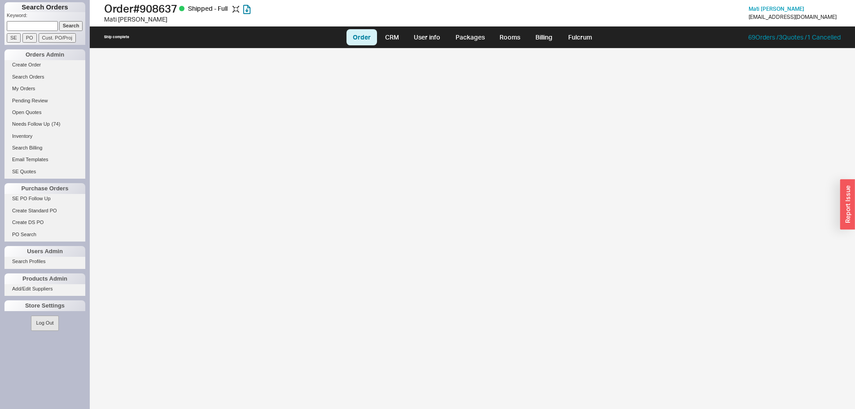
select select "LOW"
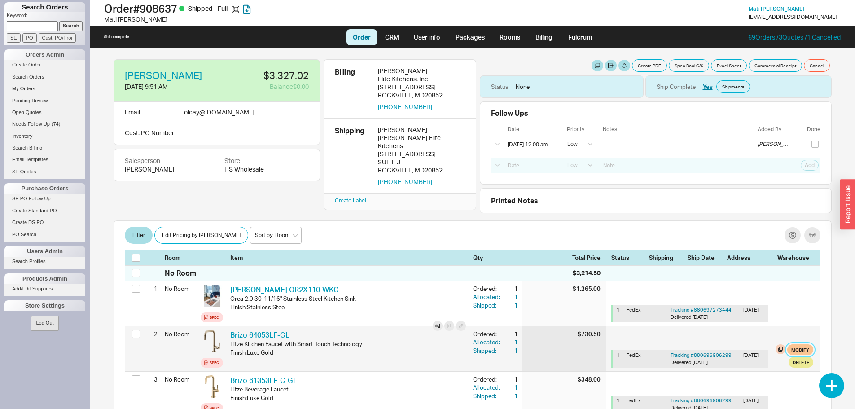
click at [788, 351] on button "Modify" at bounding box center [800, 349] width 26 height 11
select select "1"
select select "3"
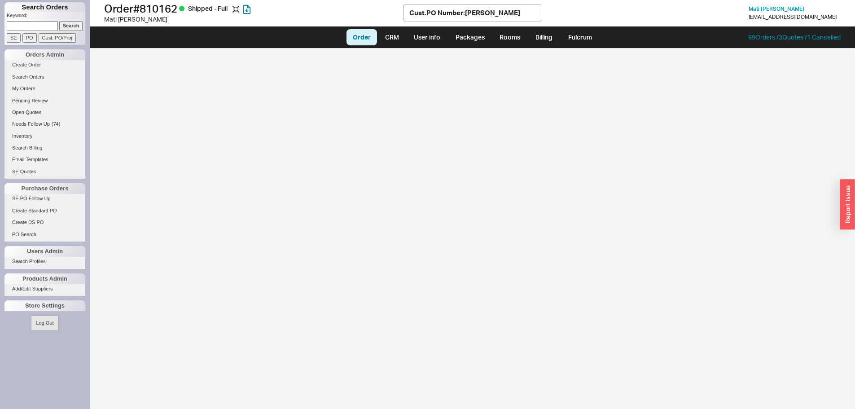
select select "LOW"
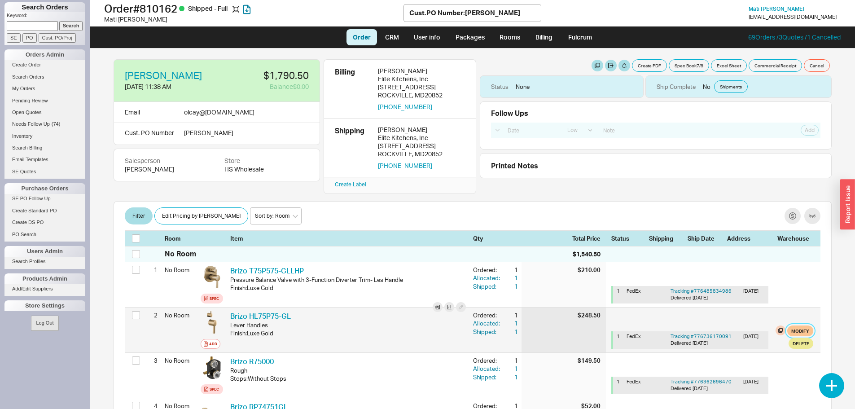
click at [795, 332] on button "Modify" at bounding box center [800, 330] width 26 height 11
select select "1"
select select "3"
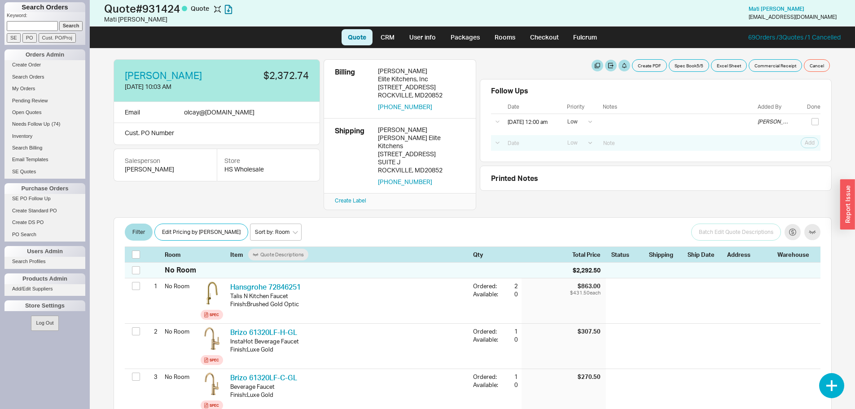
select select "LOW"
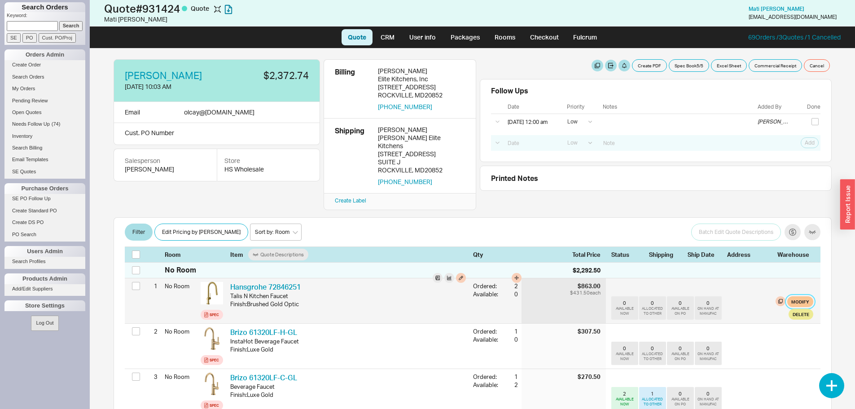
click at [796, 296] on button "Modify" at bounding box center [800, 301] width 26 height 11
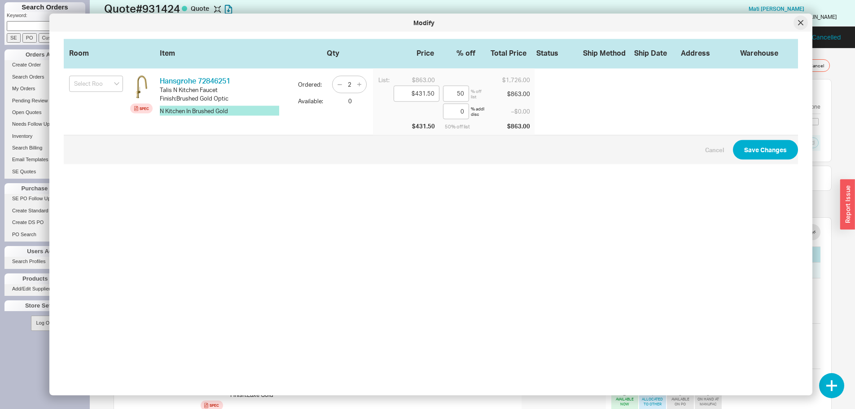
click at [802, 22] on icon at bounding box center [800, 22] width 5 height 5
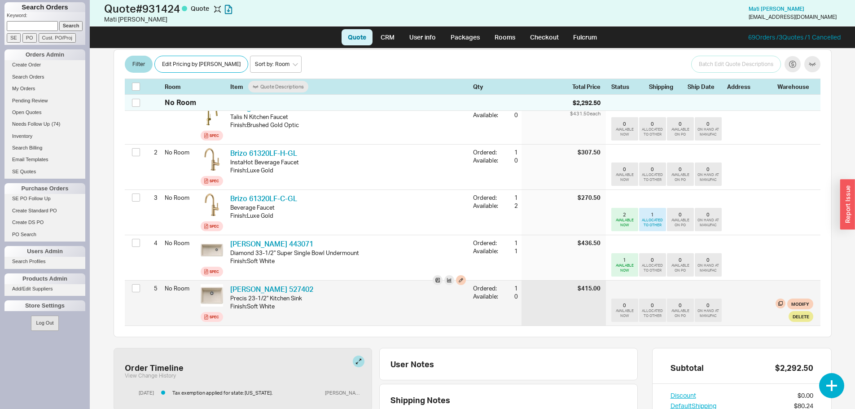
scroll to position [179, 0]
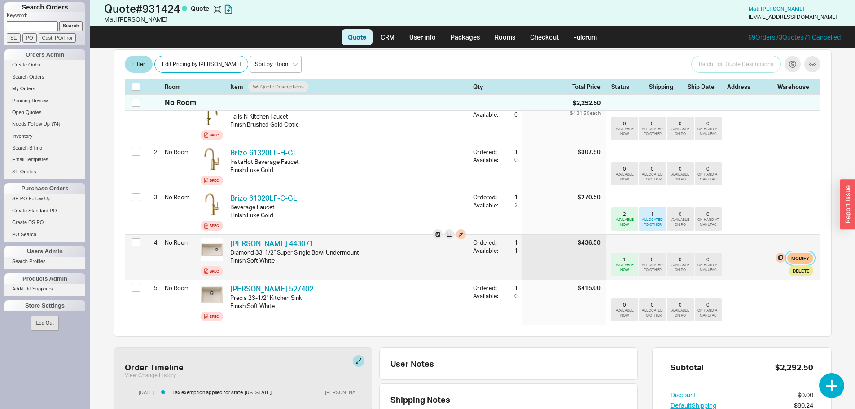
click at [792, 253] on button "Modify" at bounding box center [800, 258] width 26 height 11
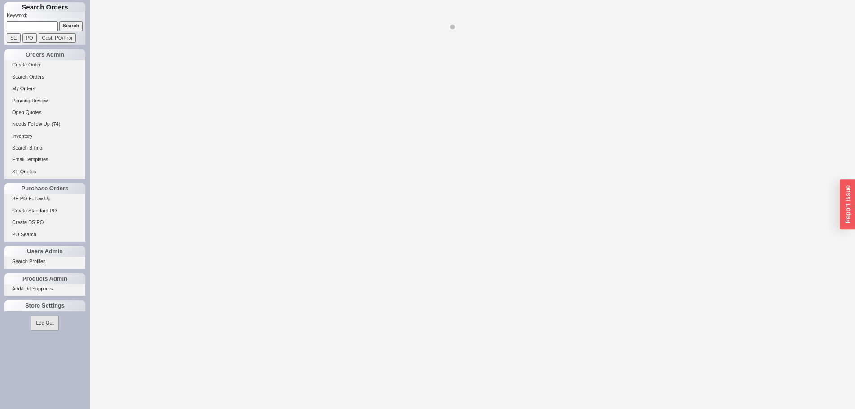
select select "LOW"
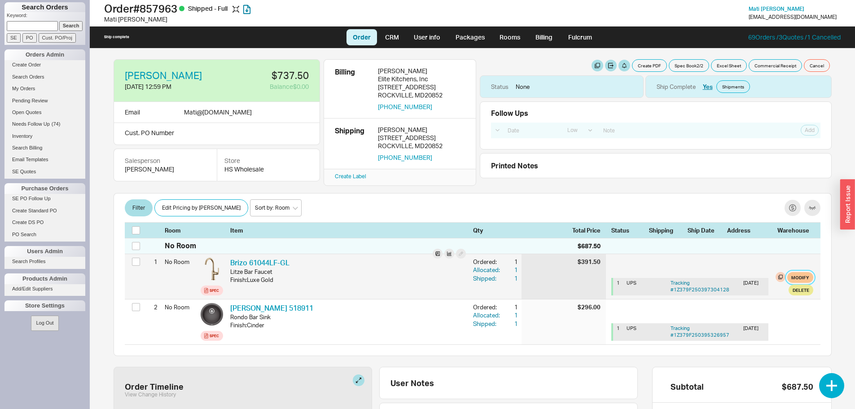
click at [791, 272] on button "Modify" at bounding box center [800, 277] width 26 height 11
select select "1"
select select "3"
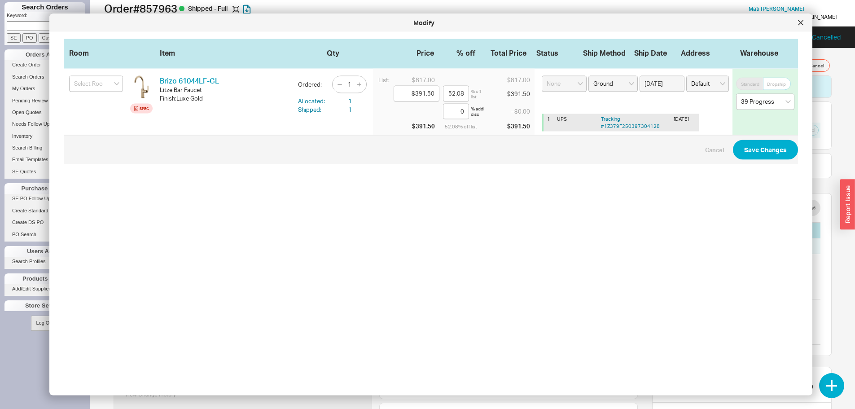
click at [796, 27] on div at bounding box center [800, 23] width 14 height 14
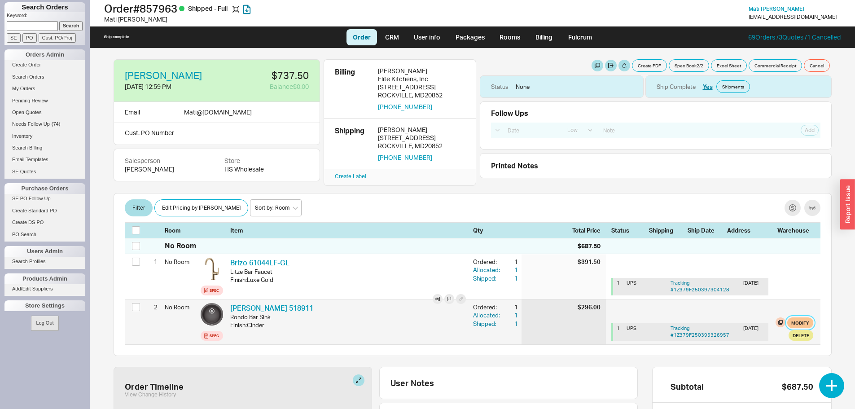
click at [790, 324] on button "Modify" at bounding box center [800, 322] width 26 height 11
select select "1"
select select "3"
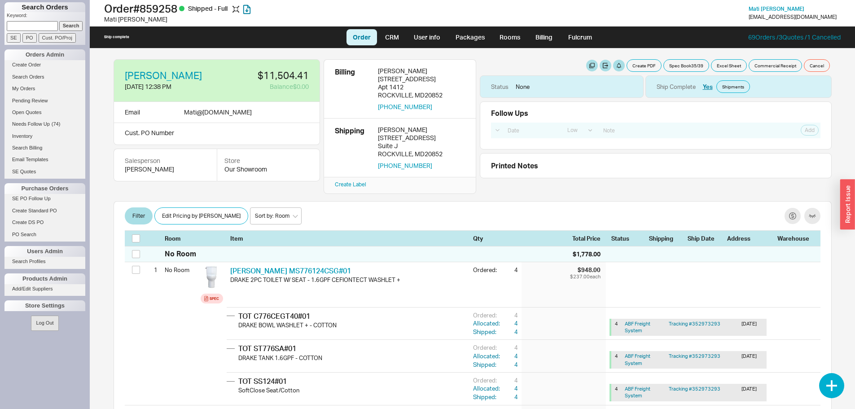
select select "LOW"
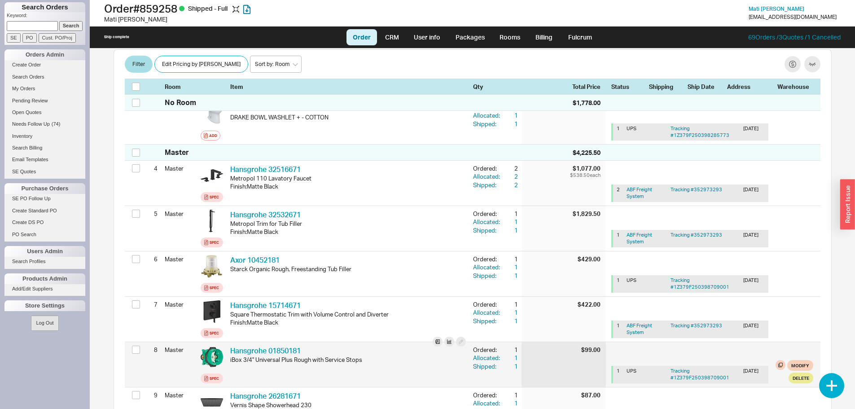
scroll to position [493, 0]
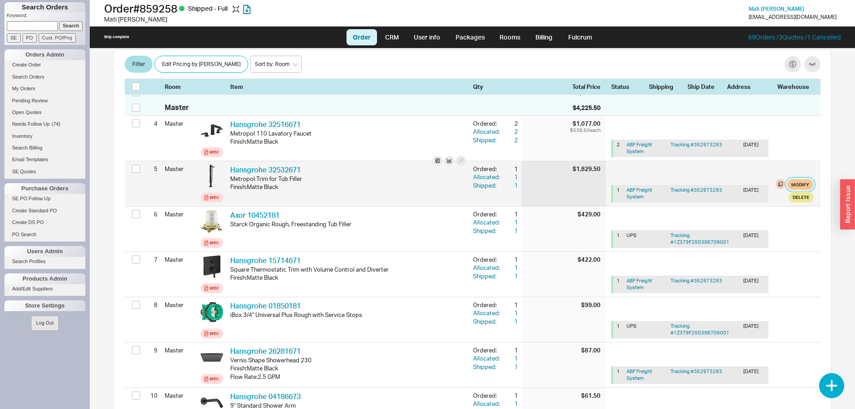
click at [795, 179] on button "Modify" at bounding box center [800, 184] width 26 height 11
select select "9"
select select "3"
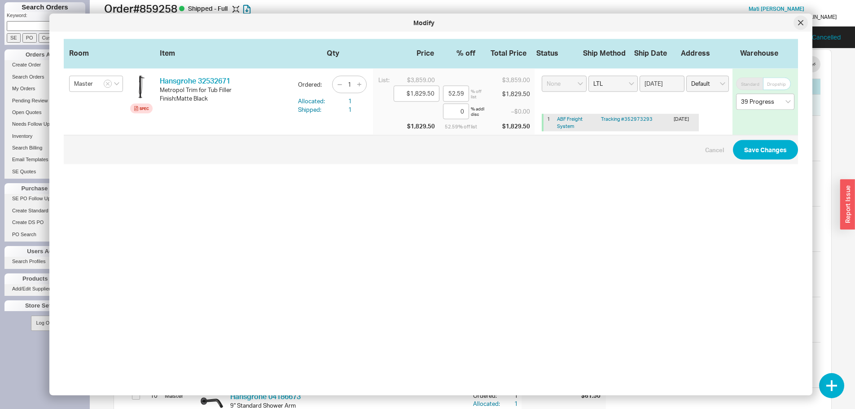
click at [799, 24] on icon at bounding box center [800, 22] width 5 height 5
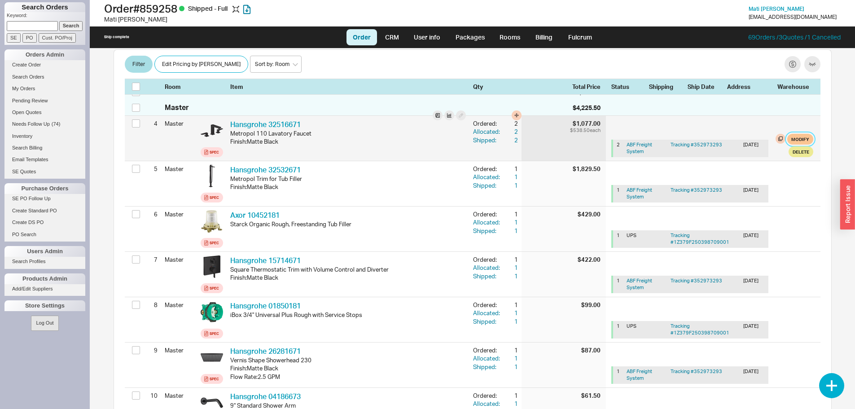
click at [795, 135] on button "Modify" at bounding box center [800, 139] width 26 height 11
select select "9"
select select "3"
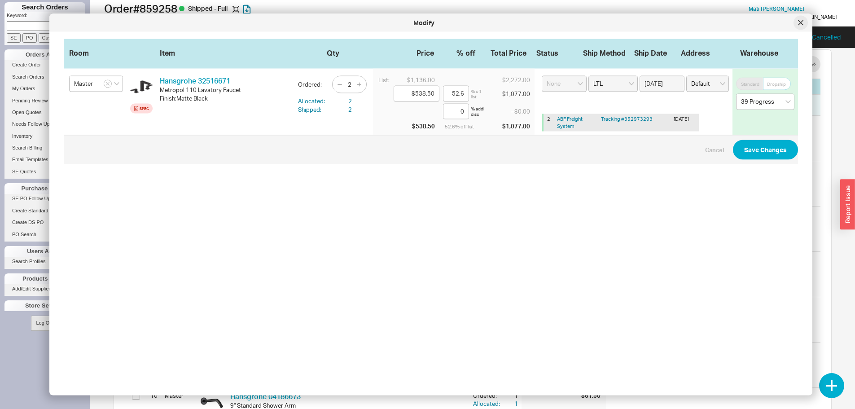
click at [798, 21] on icon at bounding box center [800, 22] width 4 height 4
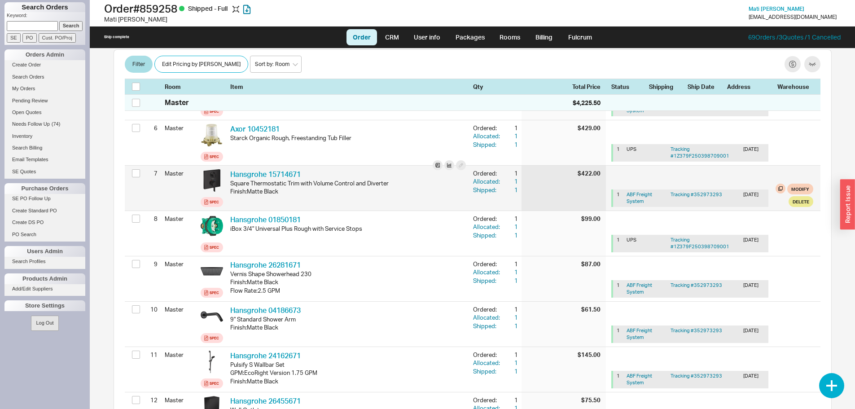
scroll to position [583, 0]
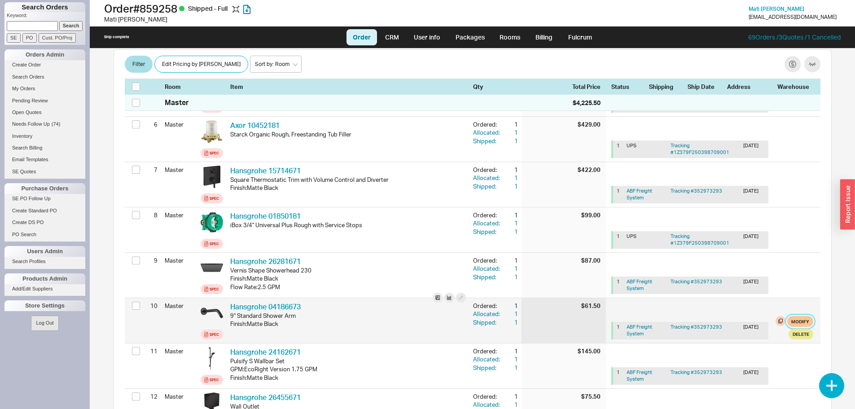
click at [789, 318] on button "Modify" at bounding box center [800, 321] width 26 height 11
select select "9"
select select "3"
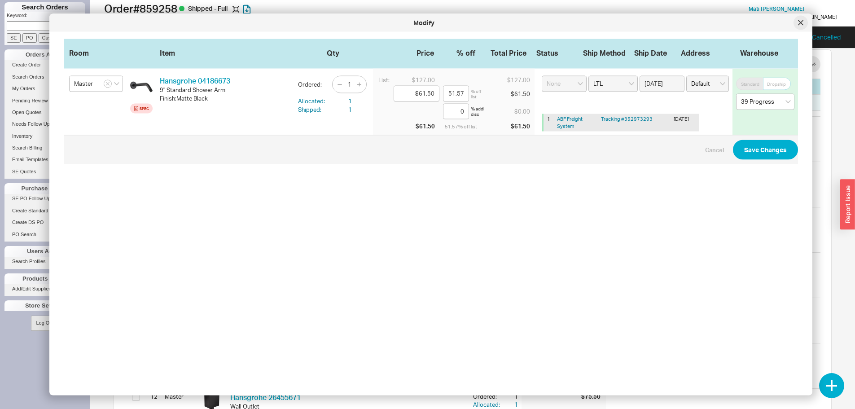
click at [796, 20] on div at bounding box center [800, 23] width 14 height 14
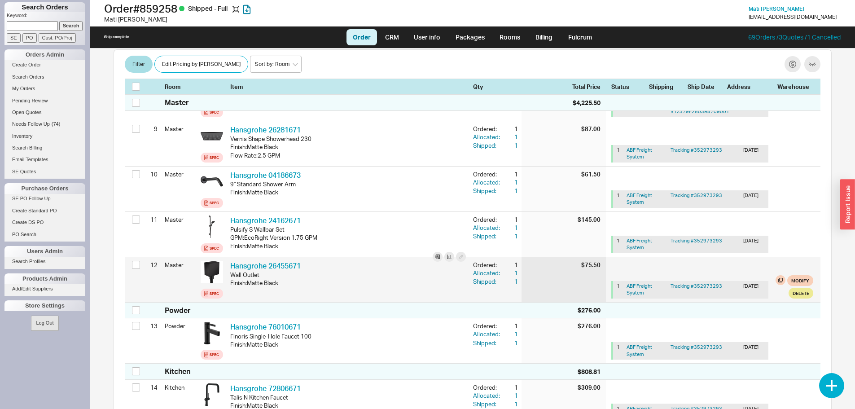
scroll to position [718, 0]
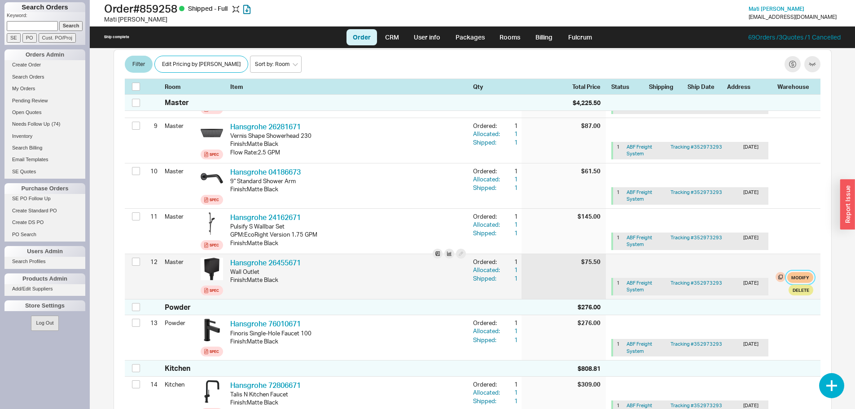
click at [799, 272] on button "Modify" at bounding box center [800, 277] width 26 height 11
select select "9"
select select "3"
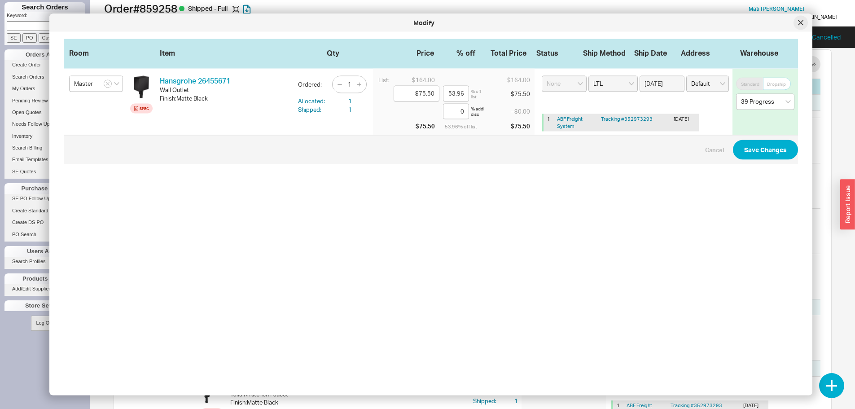
click at [798, 27] on div at bounding box center [800, 23] width 14 height 14
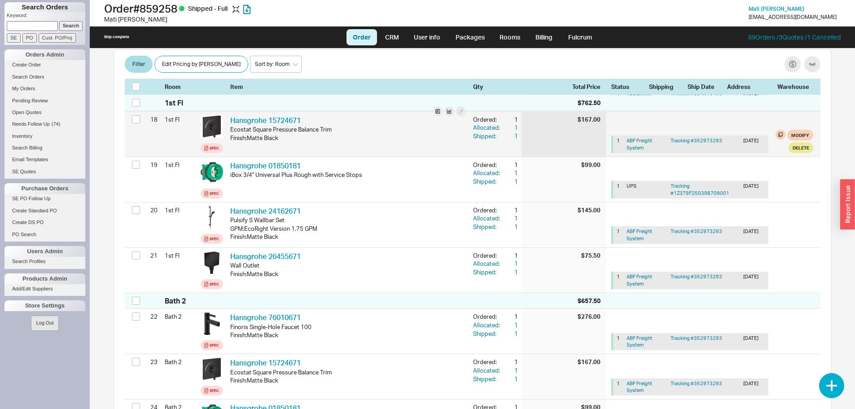
scroll to position [1211, 0]
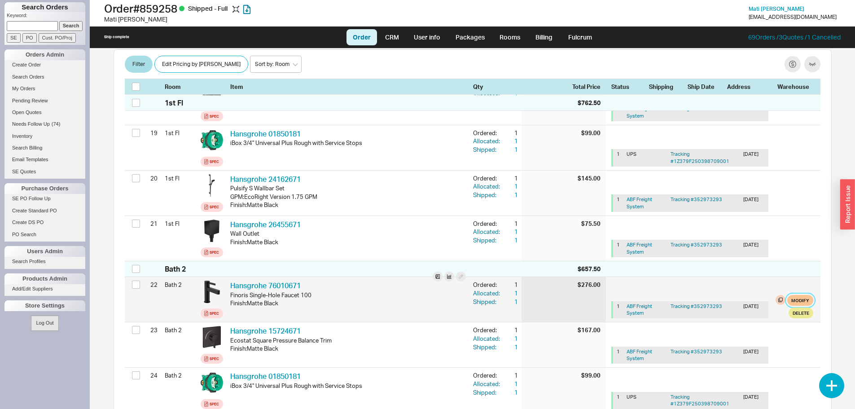
click at [795, 297] on button "Modify" at bounding box center [800, 300] width 26 height 11
select select "9"
select select "3"
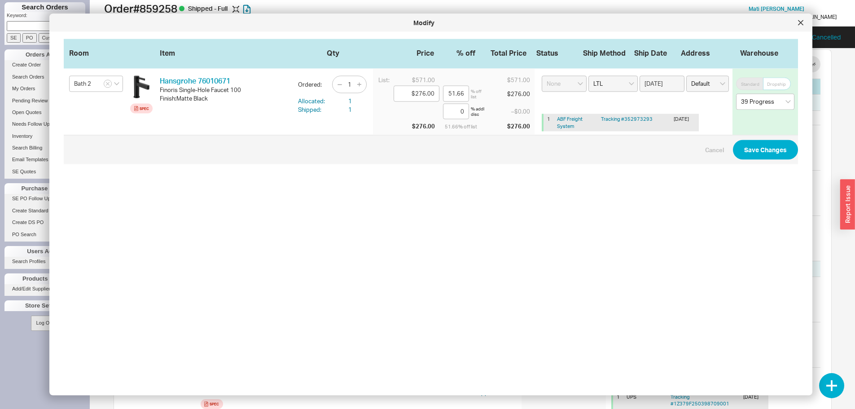
click at [806, 27] on div "Modify" at bounding box center [430, 23] width 763 height 18
click at [801, 26] on div at bounding box center [800, 23] width 14 height 14
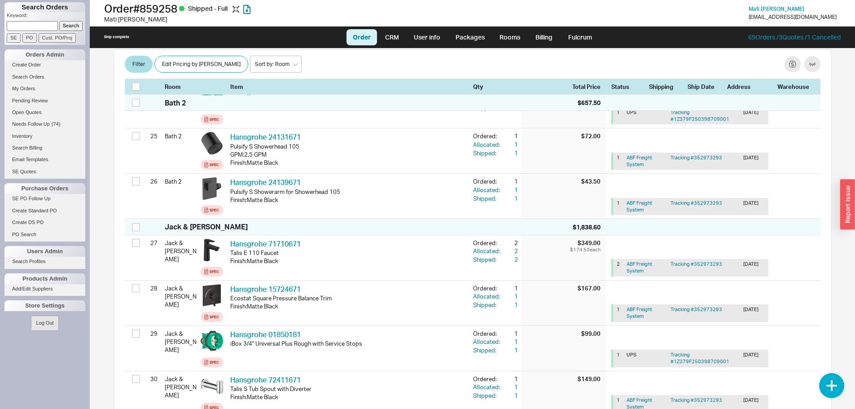
scroll to position [1480, 0]
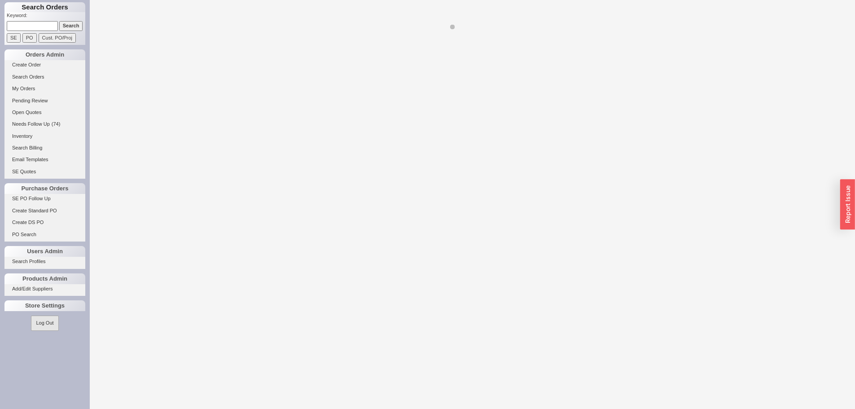
select select "LOW"
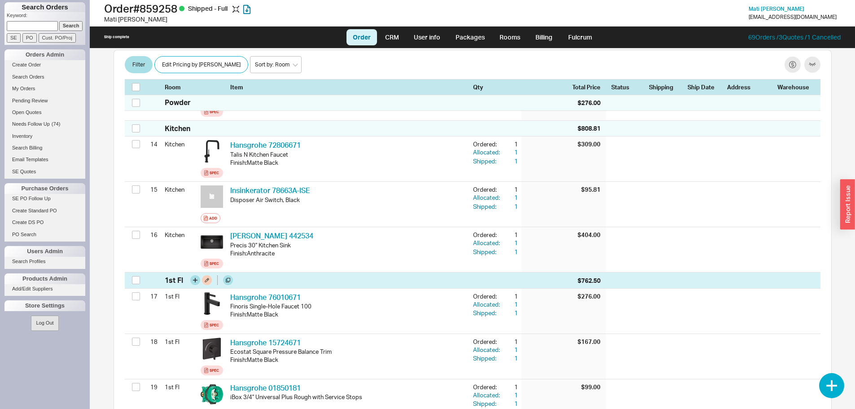
scroll to position [987, 0]
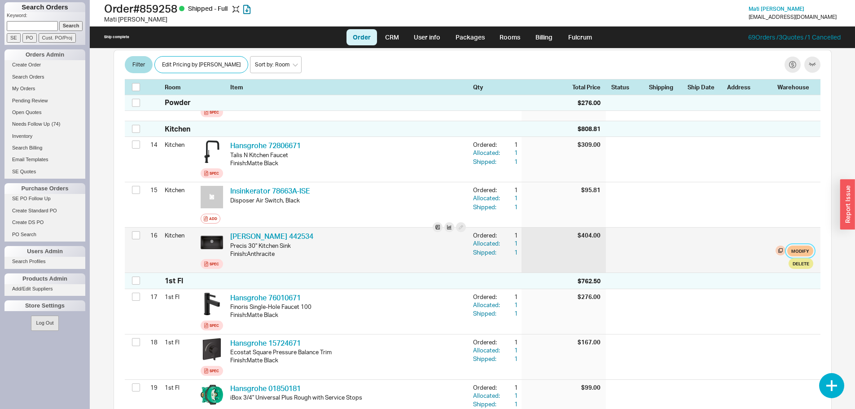
click at [789, 247] on button "Modify" at bounding box center [800, 250] width 26 height 11
select select "9"
select select "3"
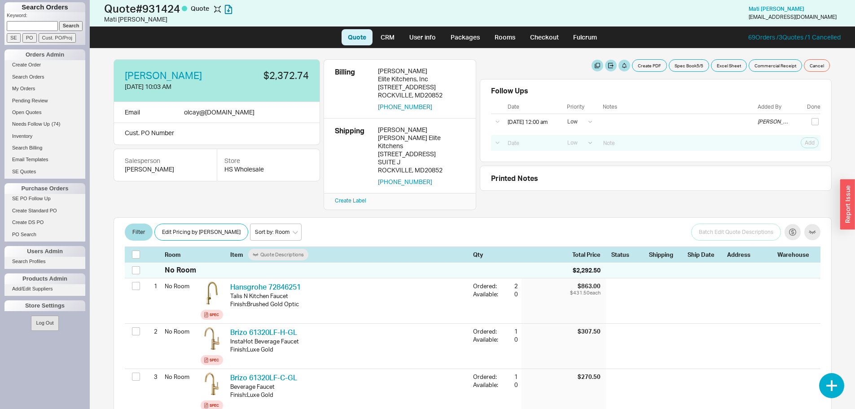
select select "LOW"
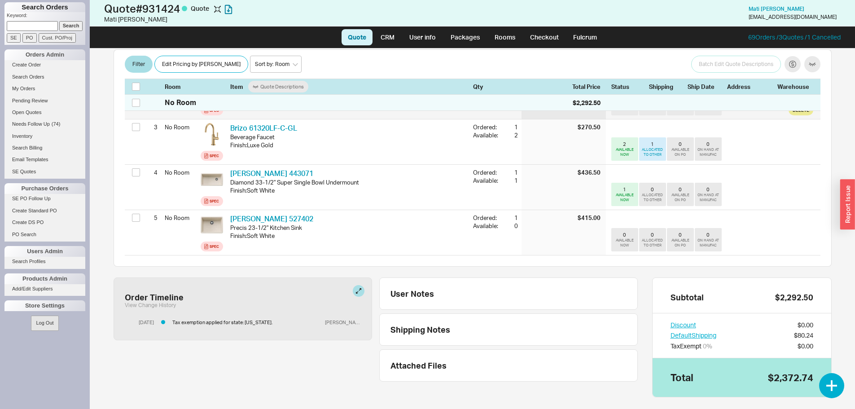
scroll to position [261, 0]
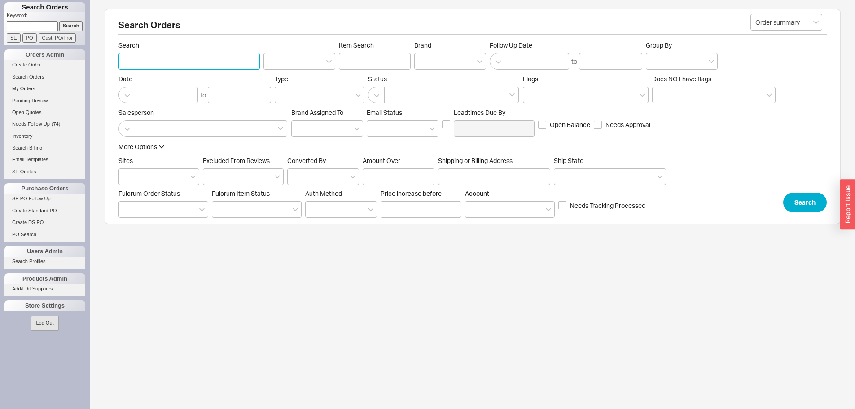
paste input "86317"
type input "86317"
click at [306, 65] on input at bounding box center [299, 61] width 72 height 17
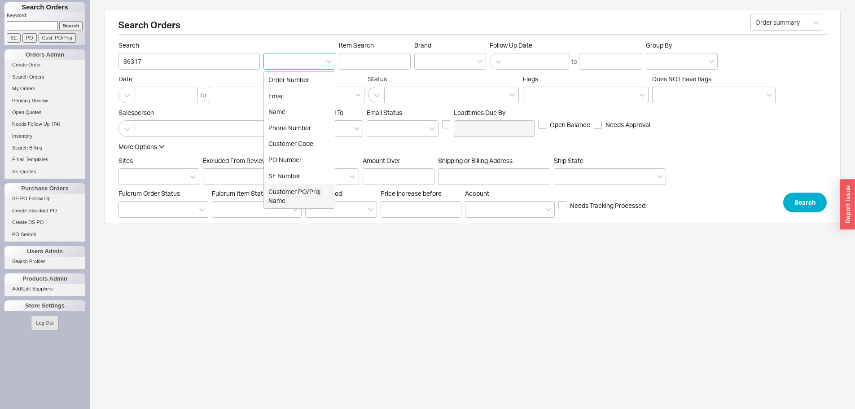
click at [286, 199] on div "Customer PO/Proj Name" at bounding box center [299, 195] width 71 height 25
type input "Customer PO/Proj Name"
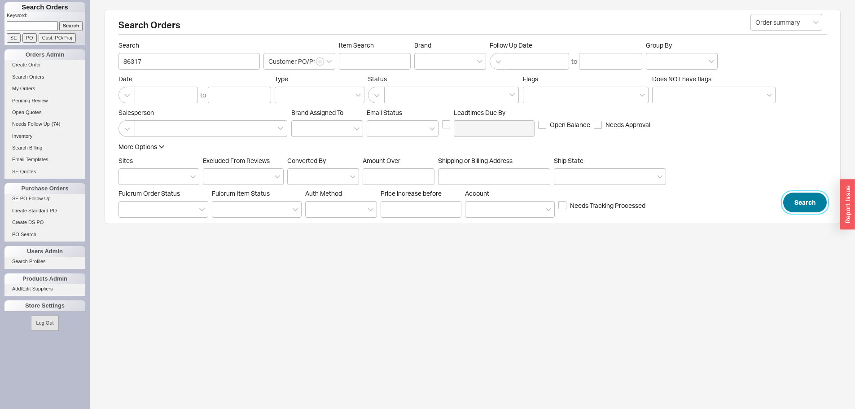
click at [803, 201] on button "Search" at bounding box center [805, 202] width 44 height 20
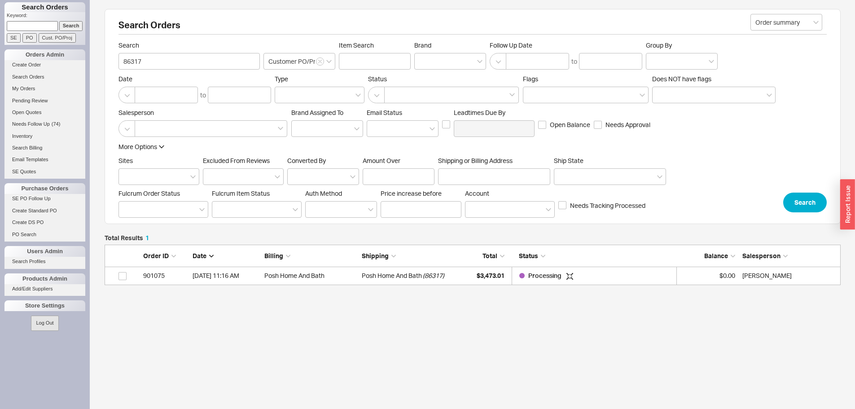
scroll to position [34, 729]
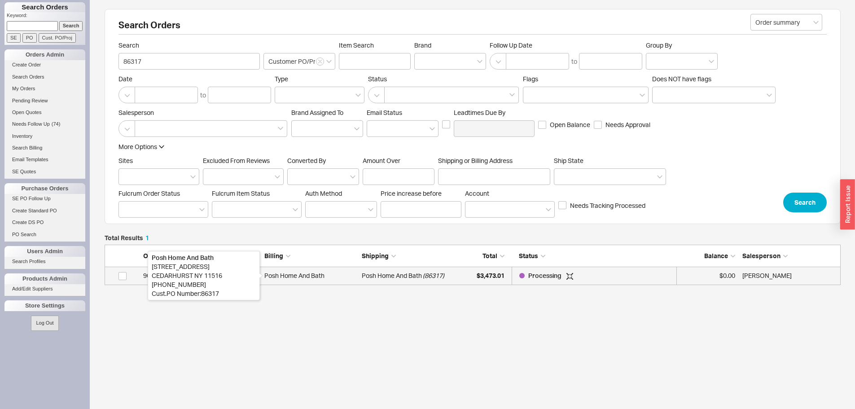
click at [332, 274] on div "Posh Home And Bath" at bounding box center [310, 275] width 93 height 18
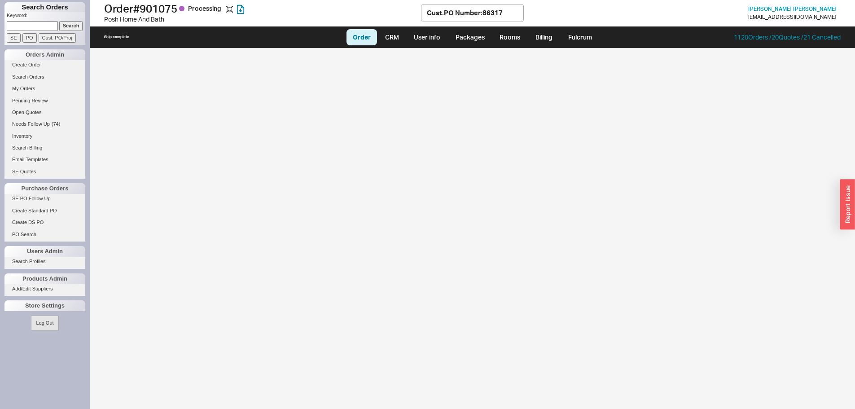
select select "LOW"
